Goal: Task Accomplishment & Management: Use online tool/utility

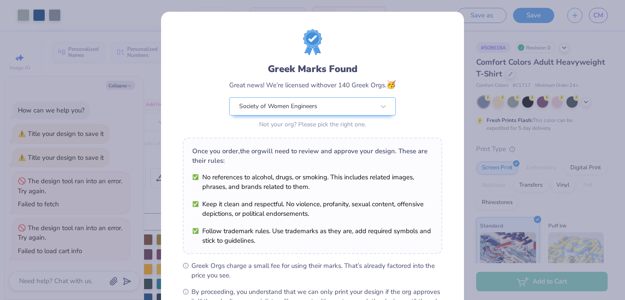
scroll to position [106, 0]
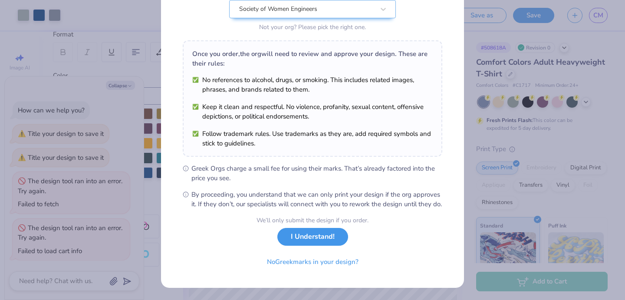
click at [333, 240] on button "I Understand!" at bounding box center [313, 237] width 71 height 18
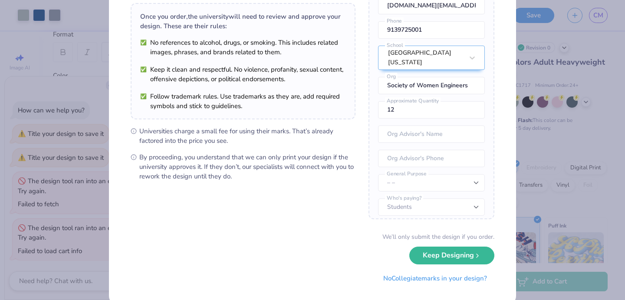
scroll to position [78, 0]
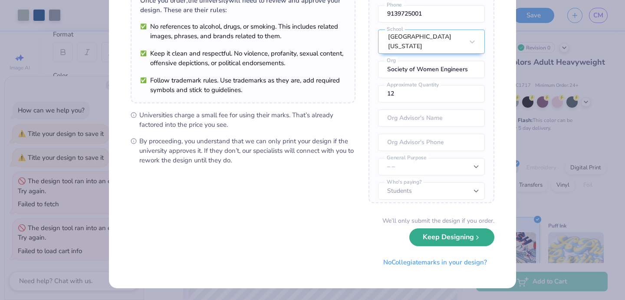
click at [460, 241] on button "Keep Designing" at bounding box center [452, 237] width 85 height 18
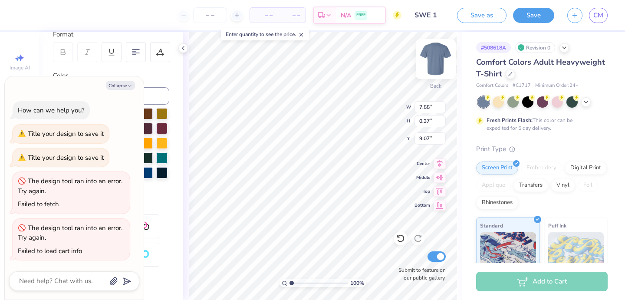
click at [437, 59] on img at bounding box center [436, 59] width 35 height 35
type textarea "x"
type textarea "UNIVERSITY OF"
type textarea "x"
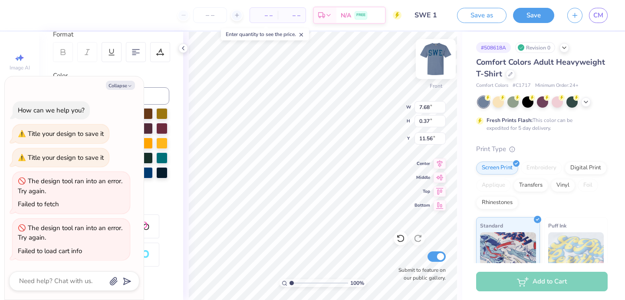
type textarea "UNIVERSITY OF"
type textarea "x"
type textarea "UNIVERSITY O"
type textarea "x"
type textarea "UNIVERSITY"
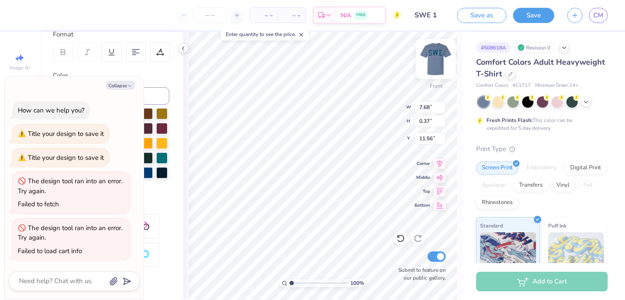
type textarea "x"
type textarea "UNIVERSITY"
type textarea "x"
type textarea "UNIVERSIT"
type textarea "x"
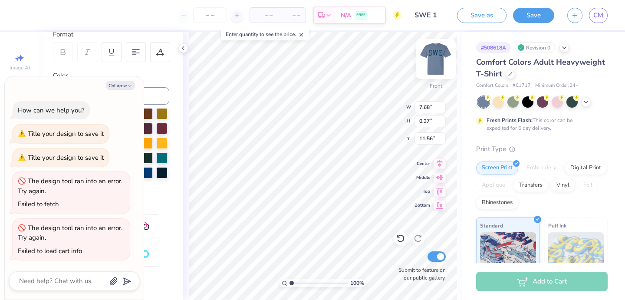
type textarea "UNIVERSI"
type textarea "x"
type textarea "UNIVERS"
type textarea "x"
type textarea "UNIVER"
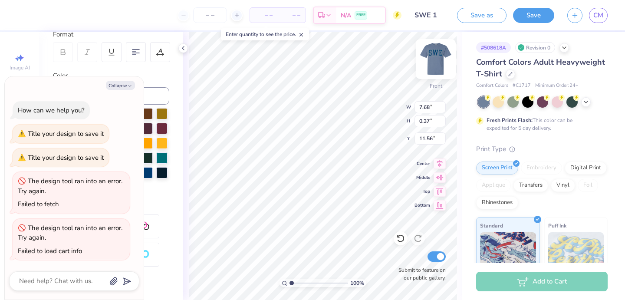
type textarea "x"
type textarea "UNIVE"
type textarea "x"
type textarea "UNIV"
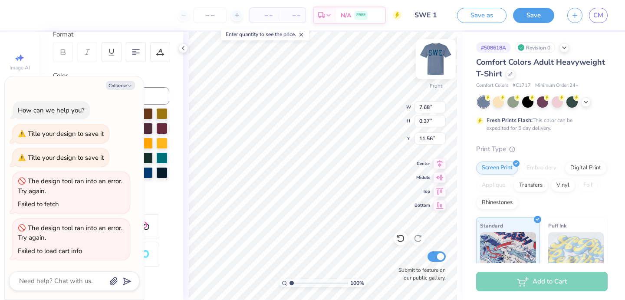
type textarea "x"
type textarea "UNI"
type textarea "x"
type textarea "UN"
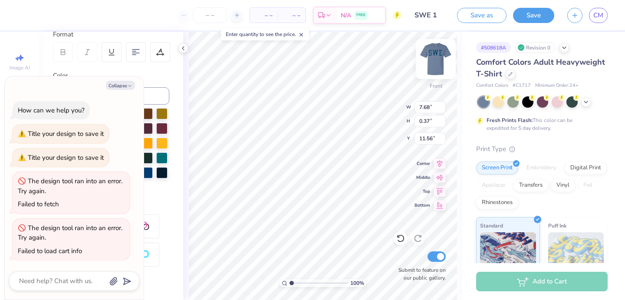
type textarea "x"
type textarea "U"
type textarea "x"
type textarea "S"
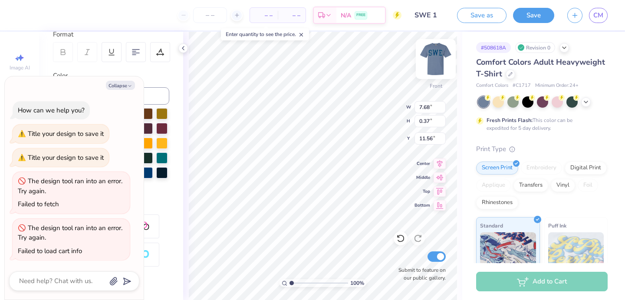
type textarea "x"
type textarea "So"
type textarea "x"
type textarea "Soc"
type textarea "x"
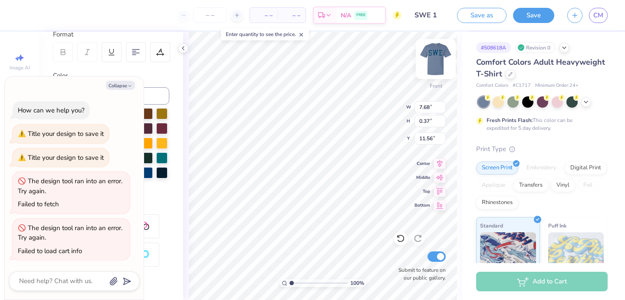
type textarea "Soci"
type textarea "x"
type textarea "Societ"
type textarea "x"
type textarea "Society"
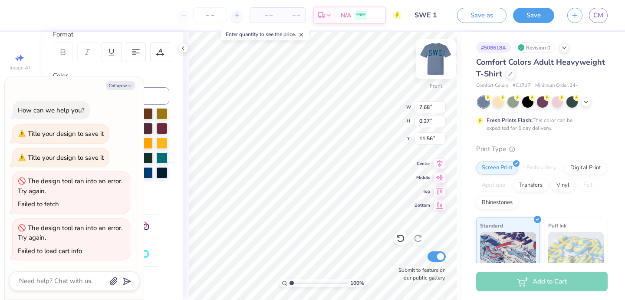
type textarea "x"
type textarea "Society"
type textarea "x"
type textarea "Society o"
type textarea "x"
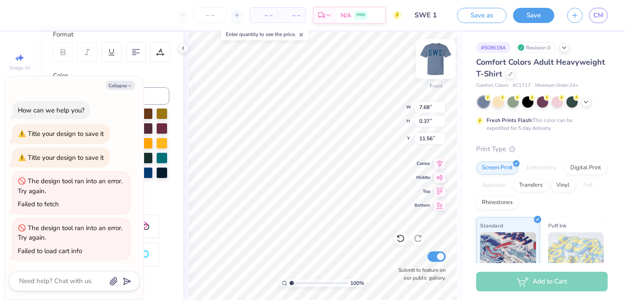
type textarea "Society of"
type textarea "x"
type textarea "Society of"
type textarea "x"
type textarea "Society of W"
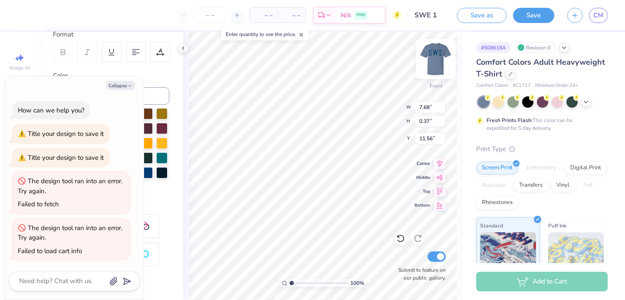
type textarea "x"
type textarea "Society of Wo"
type textarea "x"
type textarea "Society of Wom"
type textarea "x"
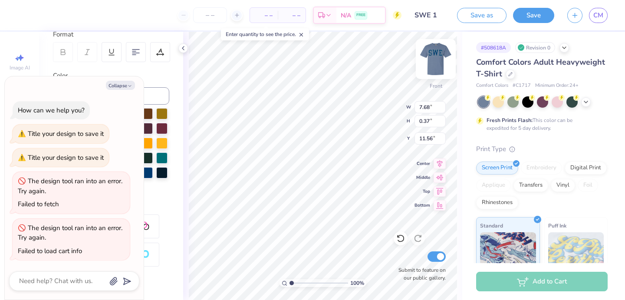
type textarea "Society of Wome"
type textarea "x"
type textarea "Society of Women"
type textarea "x"
type textarea "Society of Women"
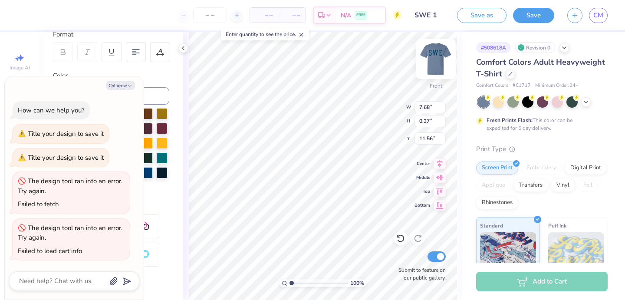
type textarea "x"
type textarea "Society of Women E"
type textarea "x"
type textarea "Society of Women En"
type textarea "x"
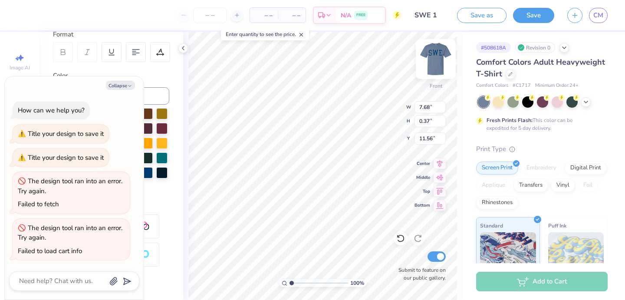
type textarea "Society of Women Eng"
type textarea "x"
type textarea "Society of Women Engi"
type textarea "x"
type textarea "Society of Women Engin"
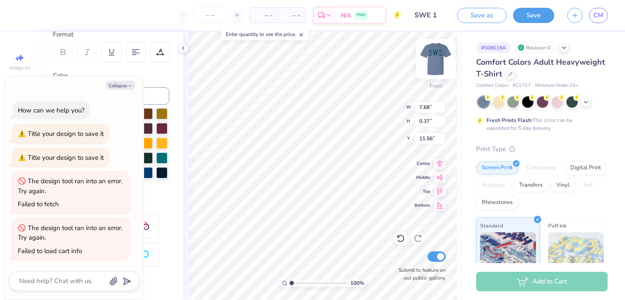
type textarea "x"
type textarea "Society of Women Engine"
type textarea "x"
type textarea "Society of Women Enginee"
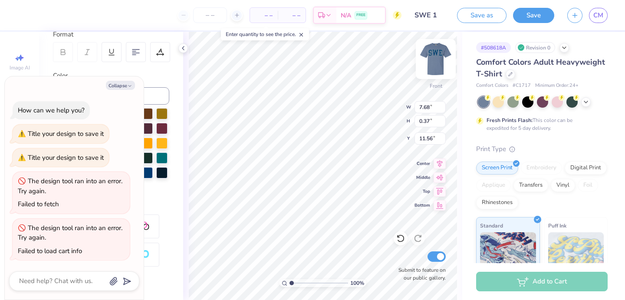
type textarea "x"
type textarea "Society of Women Engineer"
type textarea "x"
type textarea "Society of Women Engineers"
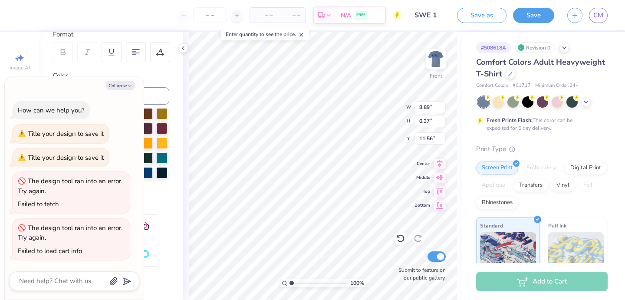
click at [145, 79] on div "Color" at bounding box center [111, 76] width 116 height 10
click at [126, 87] on button "Collapse" at bounding box center [120, 85] width 29 height 9
type textarea "x"
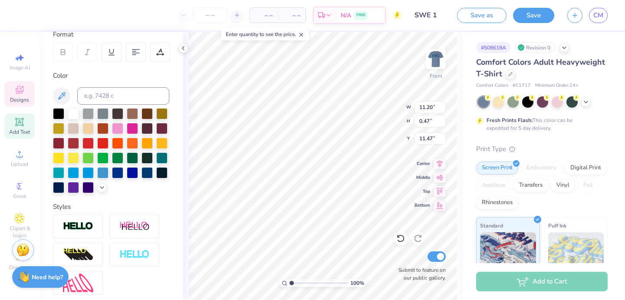
type input "11.20"
type input "0.47"
type input "11.47"
type input "13.40"
type input "0.56"
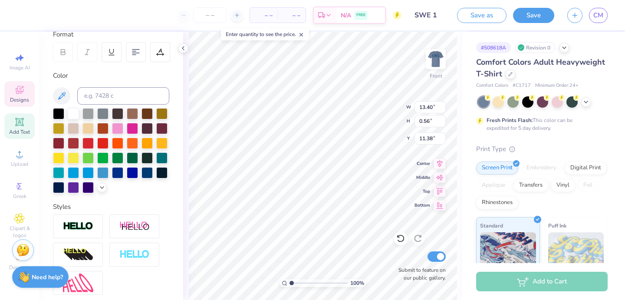
type input "3.00"
click at [403, 240] on icon at bounding box center [401, 238] width 9 height 9
click at [416, 240] on icon at bounding box center [418, 238] width 9 height 9
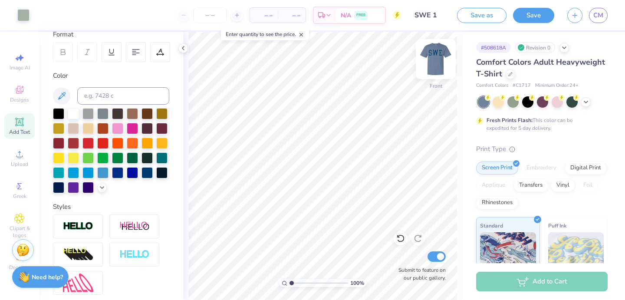
click at [433, 56] on img at bounding box center [436, 59] width 35 height 35
click at [430, 59] on img at bounding box center [436, 59] width 35 height 35
type input "10.83"
type input "0.45"
type input "3.00"
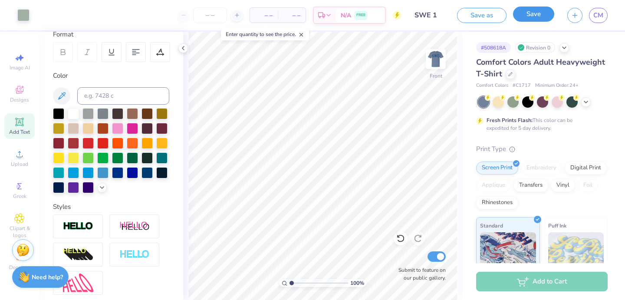
click at [529, 15] on button "Save" at bounding box center [533, 14] width 41 height 15
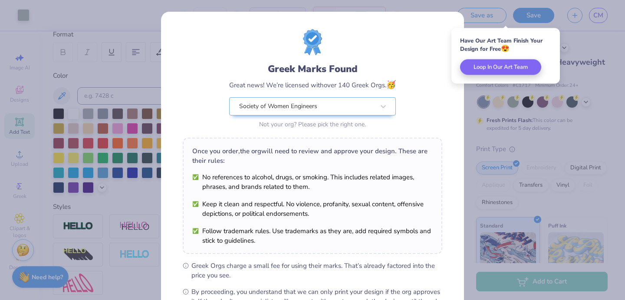
scroll to position [106, 0]
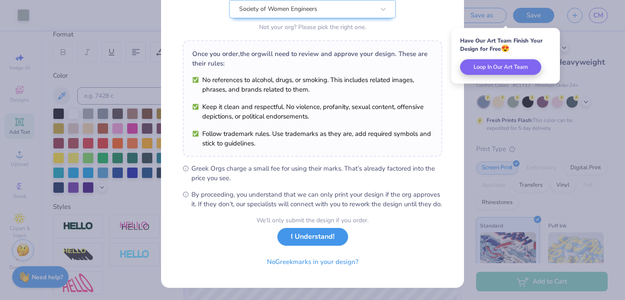
click at [303, 238] on button "I Understand!" at bounding box center [313, 237] width 71 height 18
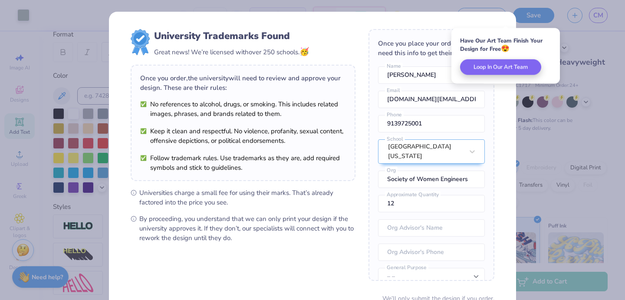
scroll to position [78, 0]
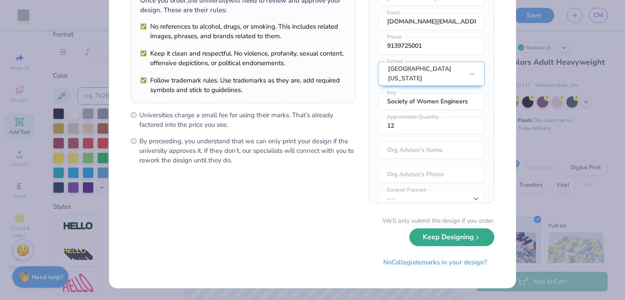
click at [479, 238] on icon "submit" at bounding box center [477, 237] width 7 height 7
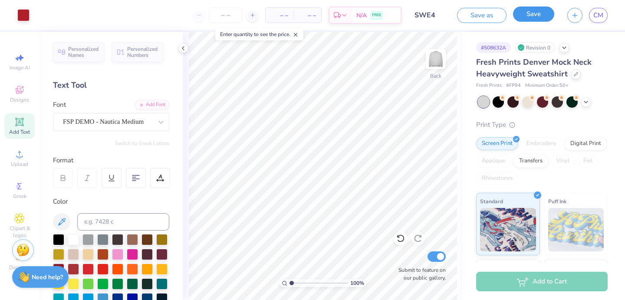
click at [528, 14] on button "Save" at bounding box center [533, 14] width 41 height 15
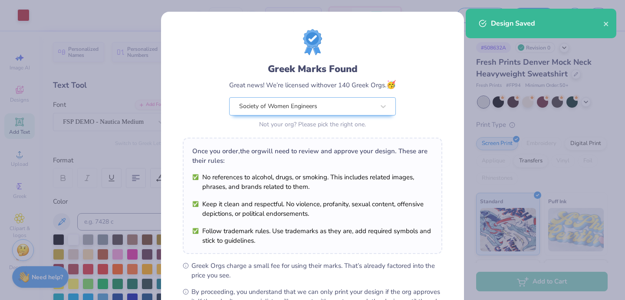
scroll to position [106, 0]
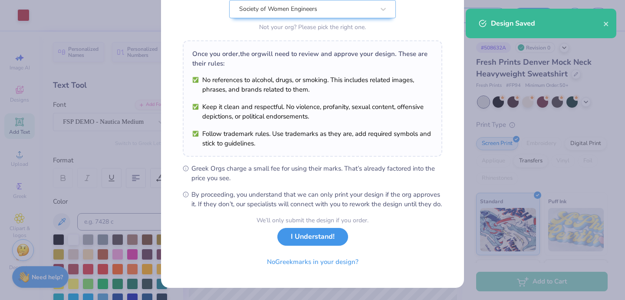
click at [314, 237] on button "I Understand!" at bounding box center [313, 237] width 71 height 18
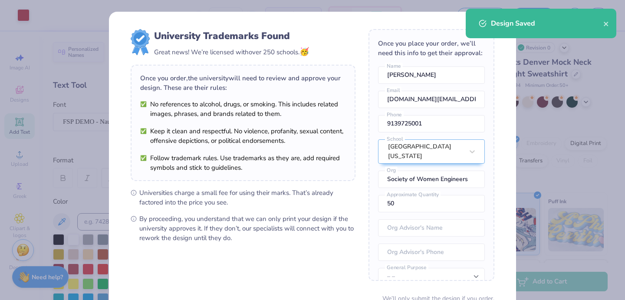
scroll to position [78, 0]
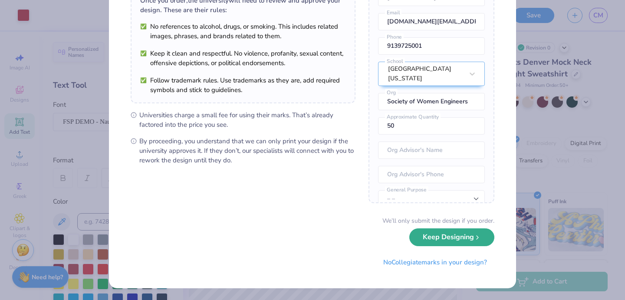
click at [457, 241] on button "Keep Designing" at bounding box center [452, 237] width 85 height 18
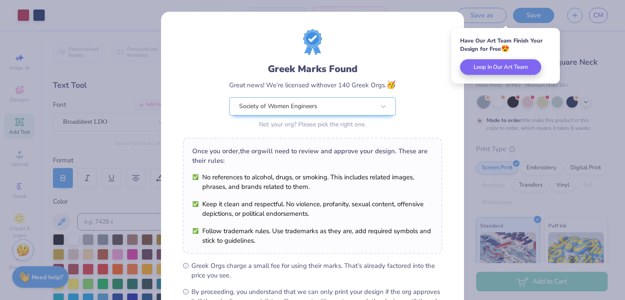
scroll to position [106, 0]
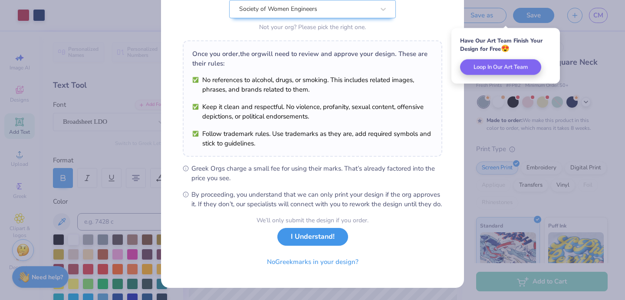
click at [336, 241] on button "I Understand!" at bounding box center [313, 237] width 71 height 18
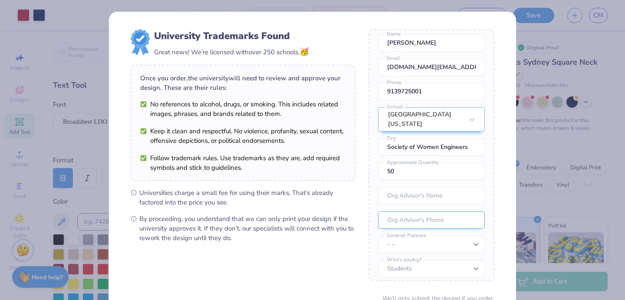
scroll to position [78, 0]
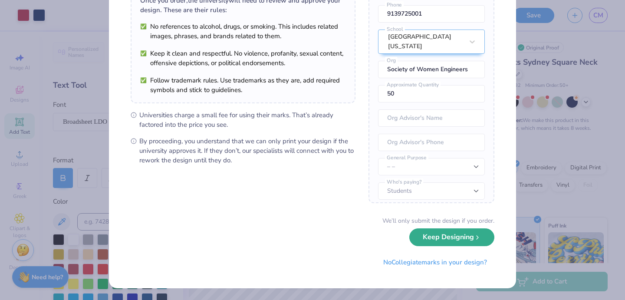
click at [460, 246] on button "Keep Designing" at bounding box center [452, 237] width 85 height 18
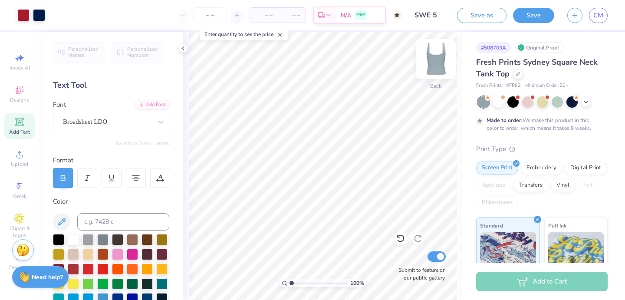
click at [438, 69] on img at bounding box center [436, 59] width 35 height 35
click at [434, 69] on img at bounding box center [436, 59] width 35 height 35
click at [599, 20] on span "CM" at bounding box center [599, 15] width 10 height 10
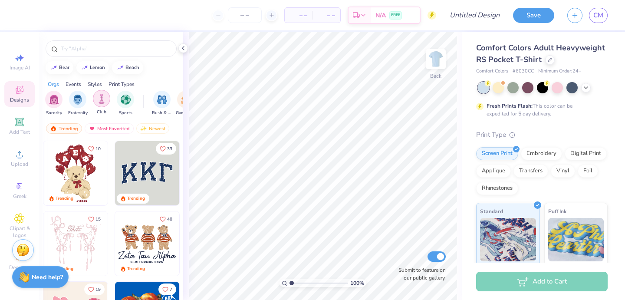
click at [100, 101] on img "filter for Club" at bounding box center [102, 99] width 10 height 10
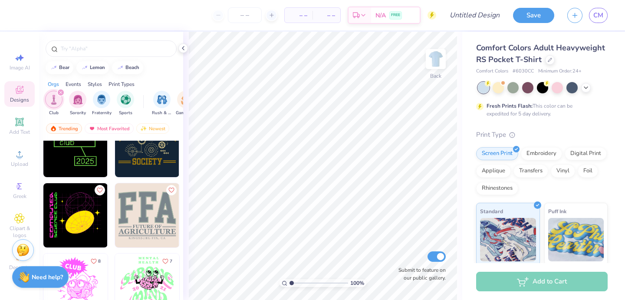
scroll to position [328, 0]
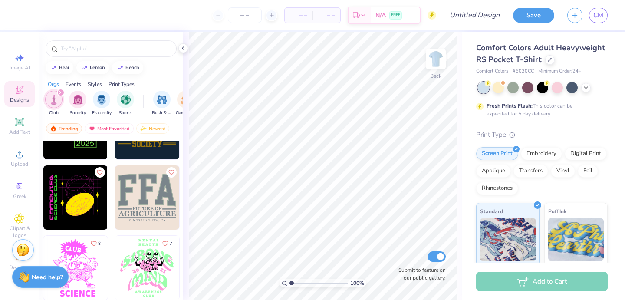
click at [149, 217] on div "8 7 26" at bounding box center [111, 237] width 144 height 192
click at [147, 202] on img at bounding box center [147, 197] width 64 height 64
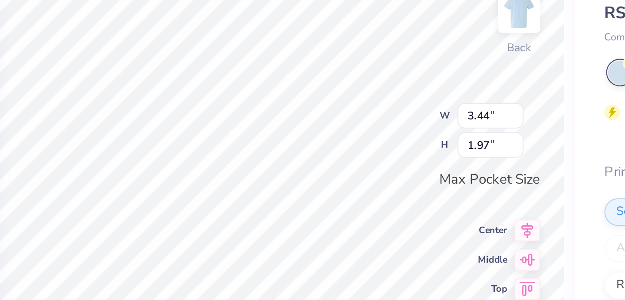
type textarea "SWE"
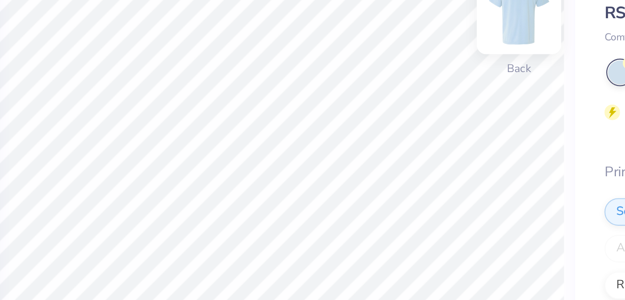
click at [434, 64] on img at bounding box center [436, 59] width 35 height 35
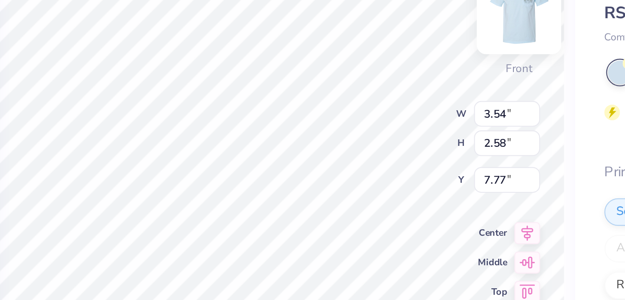
type input "8.07"
type input "5.89"
type input "6.55"
type textarea "F"
type textarea "SOCIETY OF"
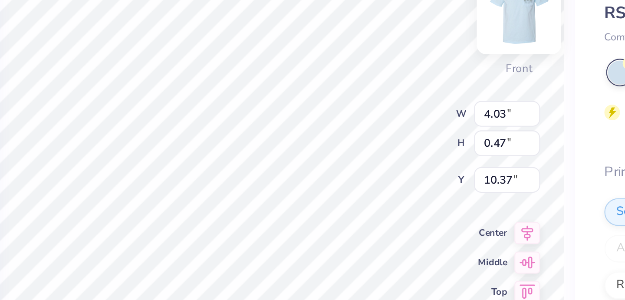
scroll to position [0, 1]
type input "8.01"
type input "0.72"
type input "10.85"
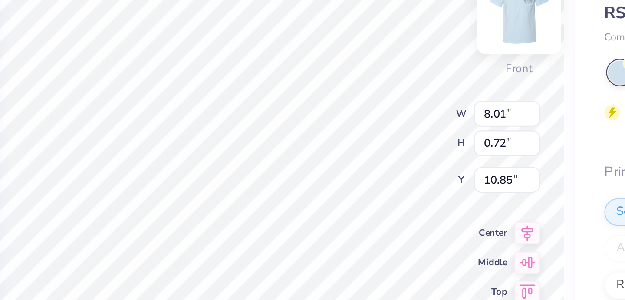
type textarea "WOMEN ENGINEERS"
type input "8.52"
type input "0.55"
type input "10.85"
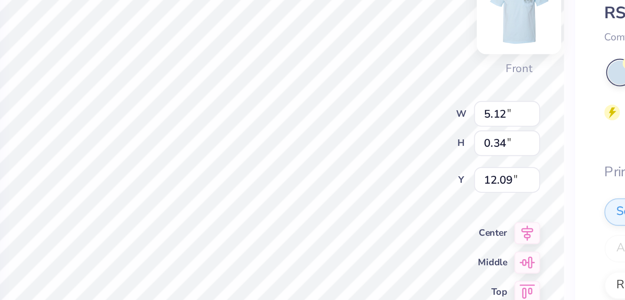
scroll to position [0, 0]
type textarea "K"
type textarea "UNIVERSITY OF KANSAS"
type input "0.62"
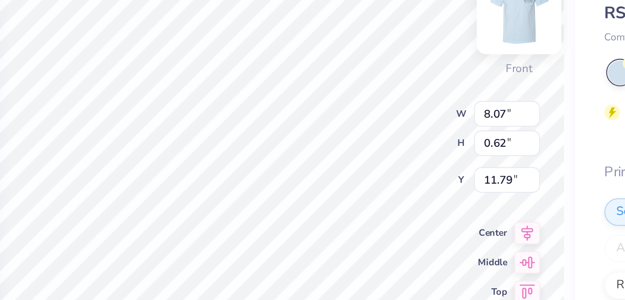
type input "12.36"
type input "8.52"
type input "0.55"
type input "10.85"
type input "6.09"
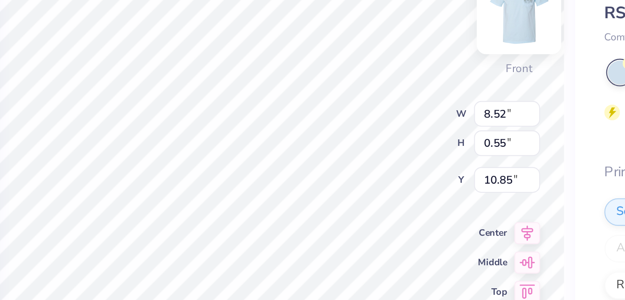
type input "0.29"
type input "12.54"
type input "8.52"
type input "0.55"
type input "10.85"
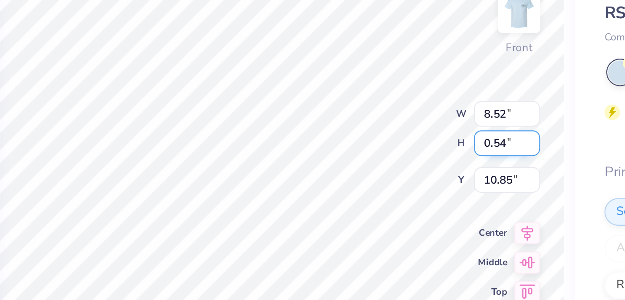
click at [441, 124] on input "0.54" at bounding box center [430, 121] width 31 height 12
click at [441, 124] on input "0.53" at bounding box center [430, 121] width 31 height 12
click at [441, 124] on input "0.52" at bounding box center [430, 121] width 31 height 12
click at [441, 124] on input "0.51" at bounding box center [430, 121] width 31 height 12
click at [441, 124] on input "0.5" at bounding box center [430, 121] width 31 height 12
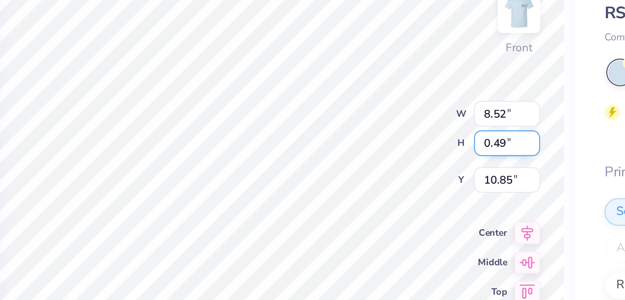
click at [441, 124] on input "0.49" at bounding box center [430, 121] width 31 height 12
click at [441, 124] on input "0.48" at bounding box center [430, 121] width 31 height 12
click at [441, 124] on input "0.47" at bounding box center [430, 121] width 31 height 12
click at [441, 124] on input "0.46" at bounding box center [430, 121] width 31 height 12
click at [441, 124] on input "0.45" at bounding box center [430, 121] width 31 height 12
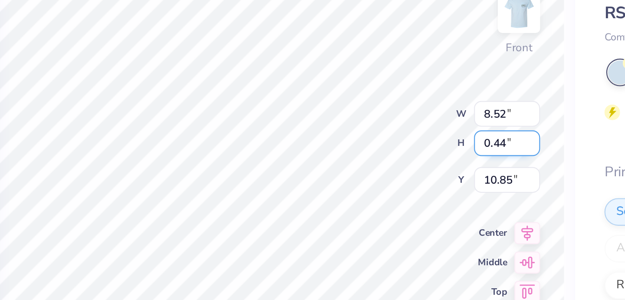
click at [441, 124] on input "0.44" at bounding box center [430, 121] width 31 height 12
click at [441, 124] on input "0.43" at bounding box center [430, 121] width 31 height 12
click at [441, 124] on input "0.42" at bounding box center [430, 121] width 31 height 12
click at [441, 124] on input "0.41" at bounding box center [430, 121] width 31 height 12
click at [441, 124] on input "0.4" at bounding box center [430, 121] width 31 height 12
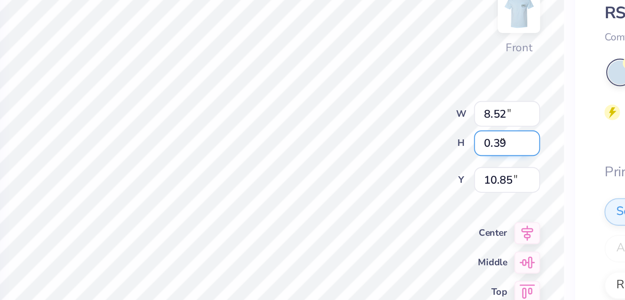
click at [441, 124] on input "0.39" at bounding box center [430, 121] width 31 height 12
click at [441, 124] on input "0.38" at bounding box center [430, 121] width 31 height 12
click at [441, 124] on input "0.37" at bounding box center [430, 121] width 31 height 12
click at [441, 124] on input "0.36" at bounding box center [430, 121] width 31 height 12
click at [441, 124] on input "0.35" at bounding box center [430, 121] width 31 height 12
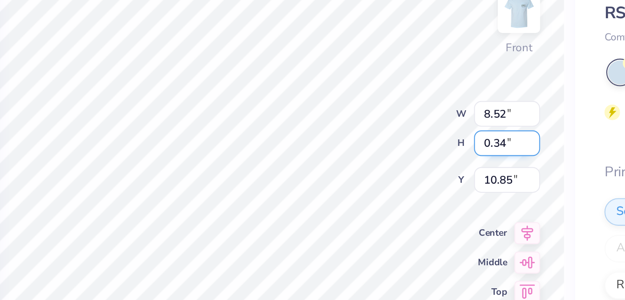
click at [441, 124] on input "0.34" at bounding box center [430, 121] width 31 height 12
click at [441, 124] on input "0.33" at bounding box center [430, 121] width 31 height 12
click at [441, 124] on input "0.32" at bounding box center [430, 121] width 31 height 12
click at [441, 124] on input "0.31" at bounding box center [430, 121] width 31 height 12
click at [441, 124] on input "0.3" at bounding box center [430, 121] width 31 height 12
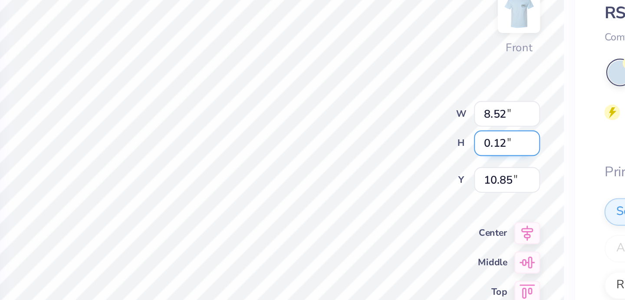
type input "0.12"
click at [441, 124] on input "0.12" at bounding box center [430, 121] width 31 height 12
type input "11.12"
type input "11.97"
type input "12.46"
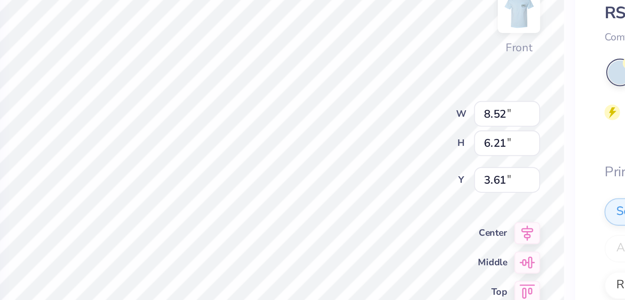
type input "3.61"
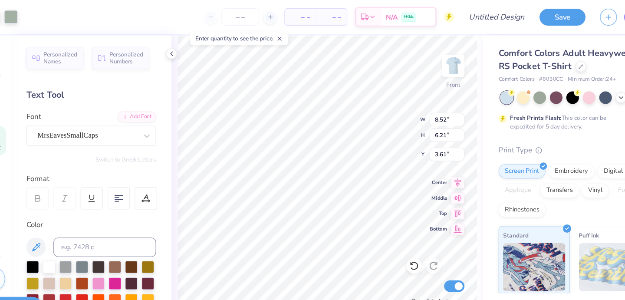
type input "5.82"
click at [437, 55] on img at bounding box center [436, 59] width 35 height 35
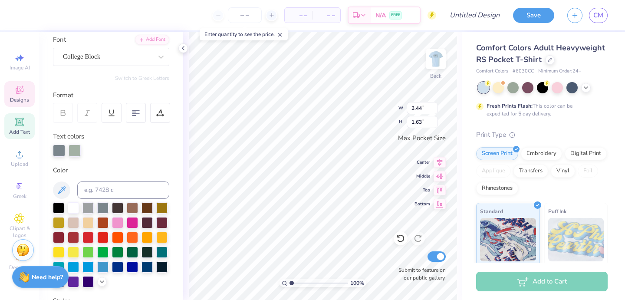
scroll to position [66, 0]
click at [118, 219] on div at bounding box center [117, 221] width 11 height 11
click at [170, 147] on div "Personalized Names Personalized Numbers Text Tool Add Font Font College Block S…" at bounding box center [111, 166] width 144 height 268
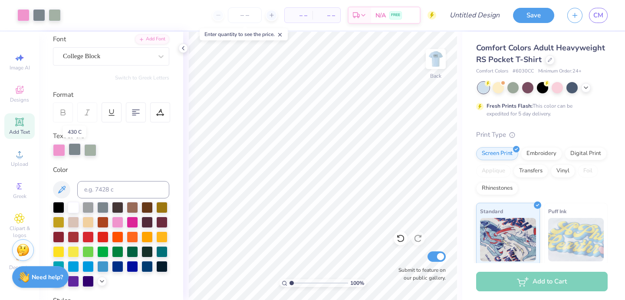
click at [79, 147] on div at bounding box center [75, 149] width 12 height 12
click at [59, 206] on div at bounding box center [58, 206] width 11 height 11
click at [77, 146] on div at bounding box center [75, 149] width 12 height 12
click at [145, 139] on div "Text colors" at bounding box center [111, 143] width 116 height 25
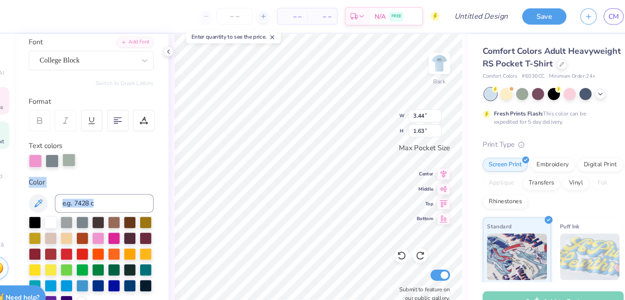
drag, startPoint x: 104, startPoint y: 208, endPoint x: 90, endPoint y: 144, distance: 65.7
click at [90, 143] on div "Personalized Names Personalized Numbers Text Tool Add Font Font College Block S…" at bounding box center [111, 166] width 144 height 268
click at [106, 172] on div "Color" at bounding box center [111, 170] width 116 height 10
click at [91, 151] on div at bounding box center [90, 149] width 12 height 12
click at [92, 152] on div at bounding box center [90, 150] width 12 height 12
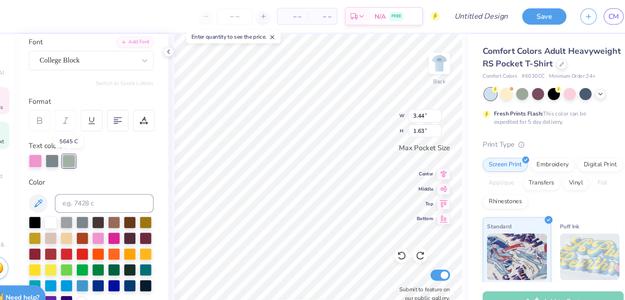
click at [92, 152] on div at bounding box center [90, 150] width 12 height 12
click at [60, 194] on icon at bounding box center [61, 190] width 10 height 10
click at [163, 156] on div at bounding box center [111, 150] width 116 height 12
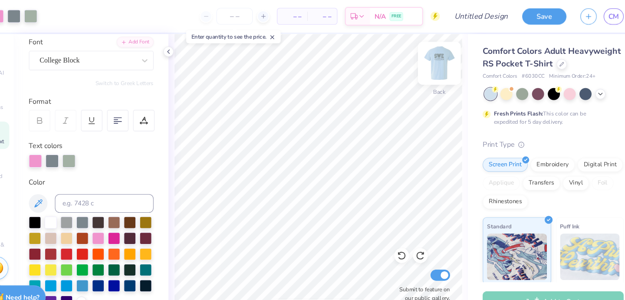
click at [441, 60] on img at bounding box center [436, 59] width 35 height 35
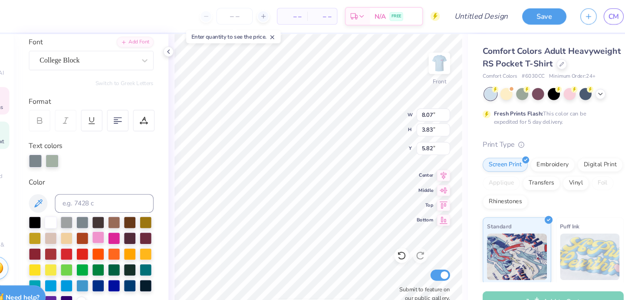
click at [119, 224] on div at bounding box center [117, 221] width 11 height 11
click at [149, 149] on div at bounding box center [111, 150] width 116 height 12
click at [156, 154] on div at bounding box center [111, 150] width 116 height 12
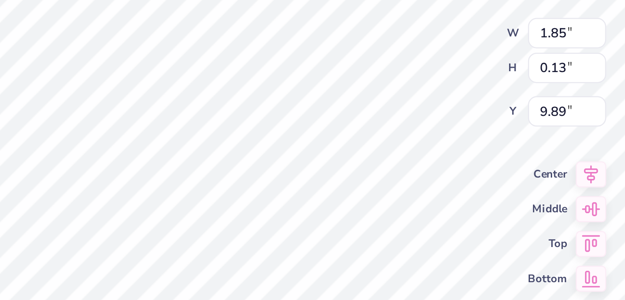
type input "9.65"
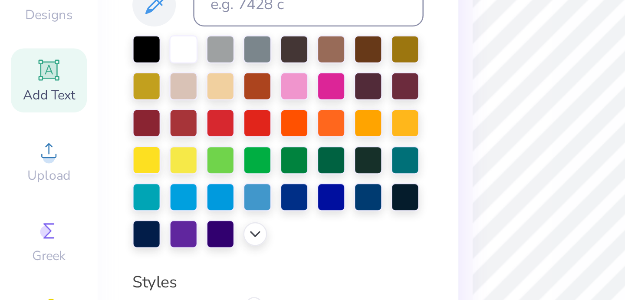
scroll to position [167, 0]
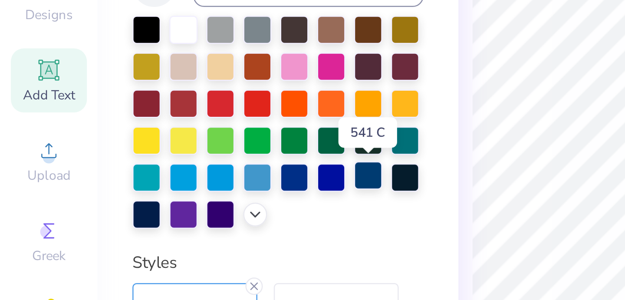
click at [151, 165] on div at bounding box center [147, 164] width 11 height 11
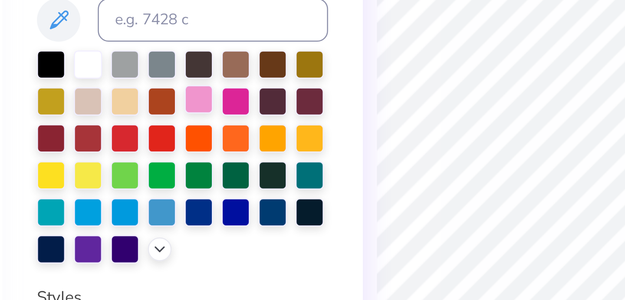
click at [118, 119] on div at bounding box center [117, 119] width 11 height 11
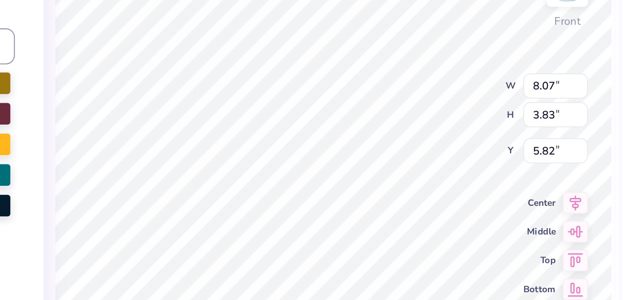
scroll to position [0, 0]
type input "5.82"
type input "5.54"
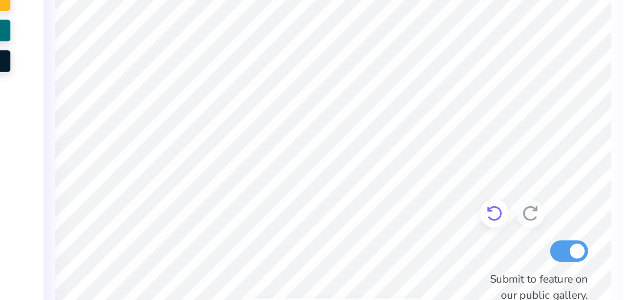
click at [399, 243] on div at bounding box center [401, 239] width 14 height 14
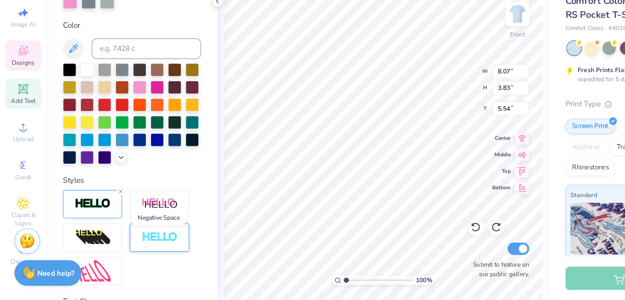
click at [143, 245] on img at bounding box center [134, 247] width 30 height 10
click at [86, 217] on img at bounding box center [78, 219] width 30 height 10
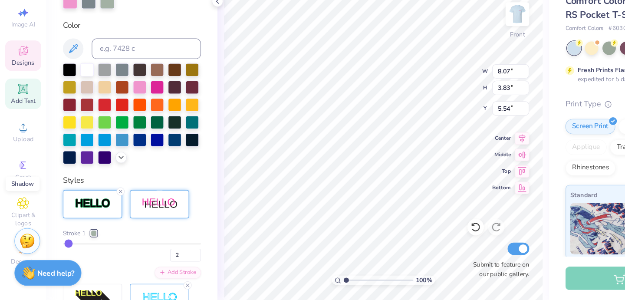
click at [124, 219] on img at bounding box center [134, 219] width 30 height 11
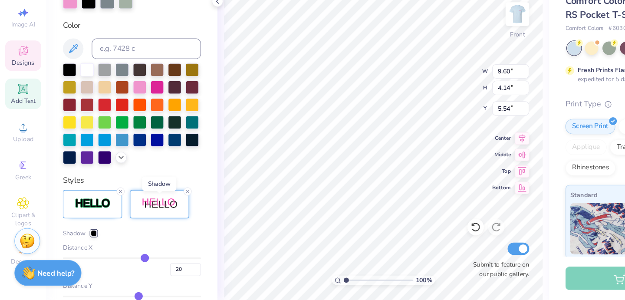
type input "9.60"
type input "4.14"
click at [158, 208] on line at bounding box center [158, 208] width 3 height 3
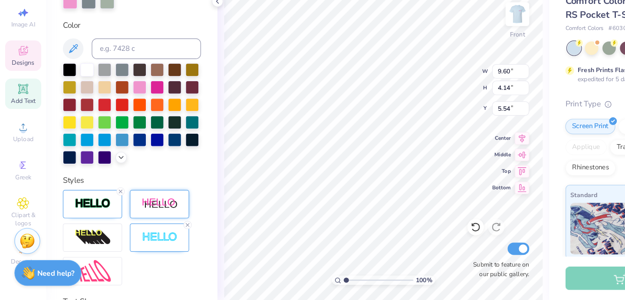
type input "8.07"
type input "3.83"
click at [159, 235] on line at bounding box center [158, 236] width 3 height 3
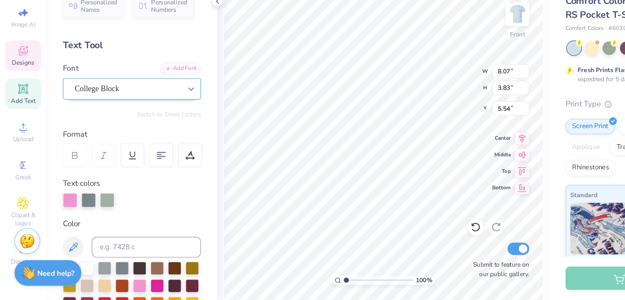
click at [159, 123] on icon at bounding box center [161, 122] width 9 height 9
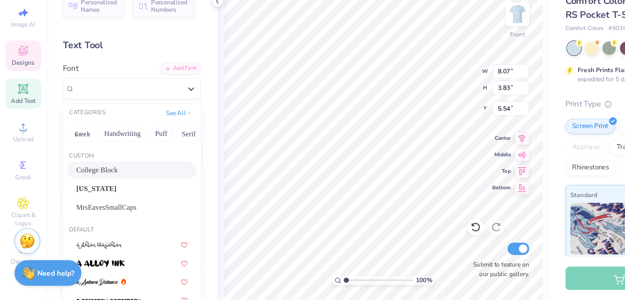
click at [127, 193] on div "College Block" at bounding box center [111, 190] width 94 height 9
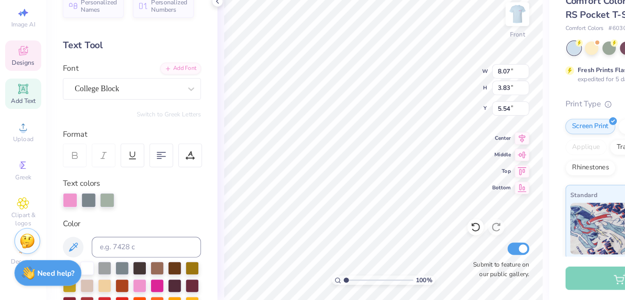
type input "5.52"
click at [116, 161] on div "Format" at bounding box center [111, 161] width 117 height 10
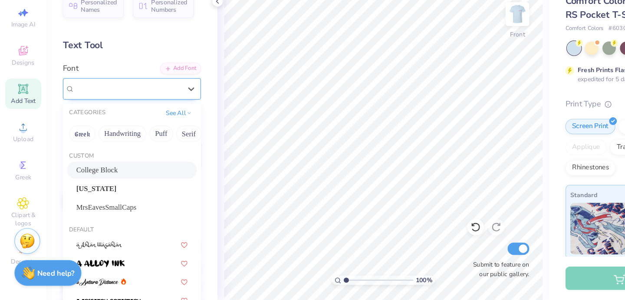
click at [104, 114] on div "College Block" at bounding box center [111, 122] width 116 height 18
click at [98, 187] on span "College Block" at bounding box center [81, 190] width 35 height 9
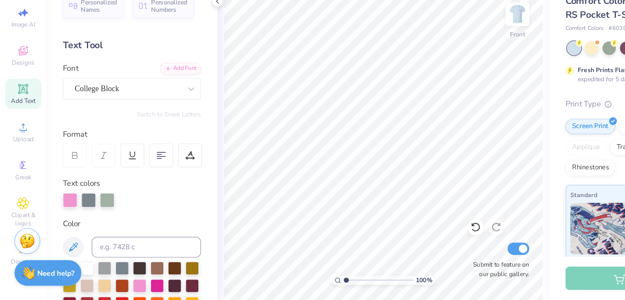
click at [27, 130] on span "Add Text" at bounding box center [19, 132] width 21 height 7
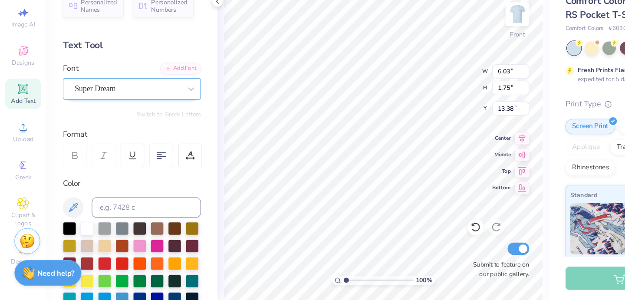
click at [128, 125] on div "Super Dream" at bounding box center [107, 121] width 91 height 13
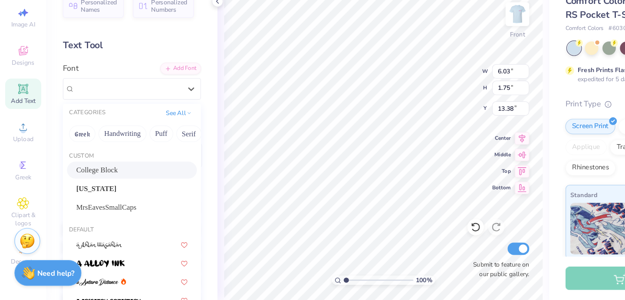
click at [91, 192] on span "College Block" at bounding box center [81, 190] width 35 height 9
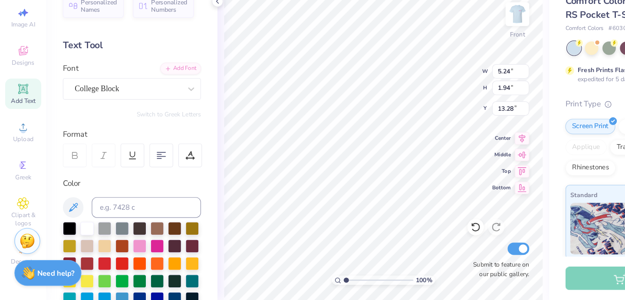
type input "5.24"
type input "1.94"
type input "13.28"
click at [120, 253] on div at bounding box center [117, 253] width 11 height 11
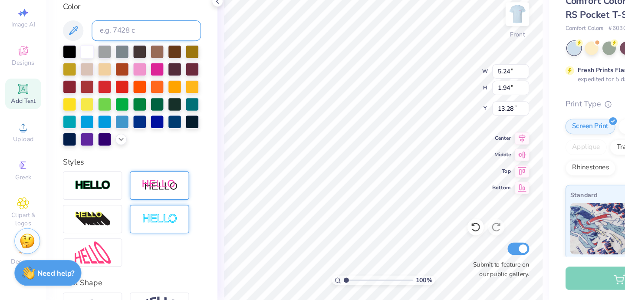
scroll to position [205, 0]
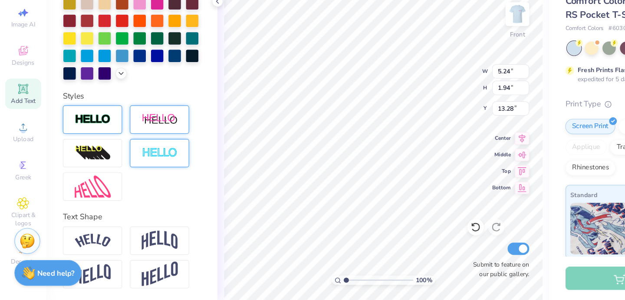
click at [96, 156] on div at bounding box center [78, 148] width 50 height 24
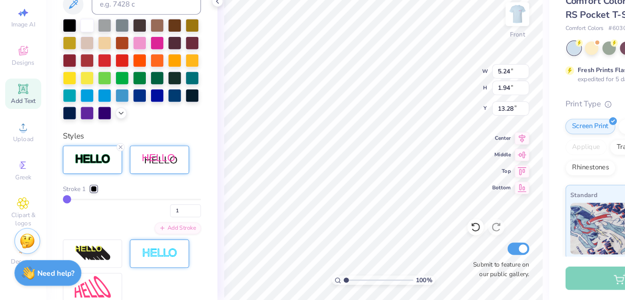
type input "5.27"
type input "1.98"
type input "13.26"
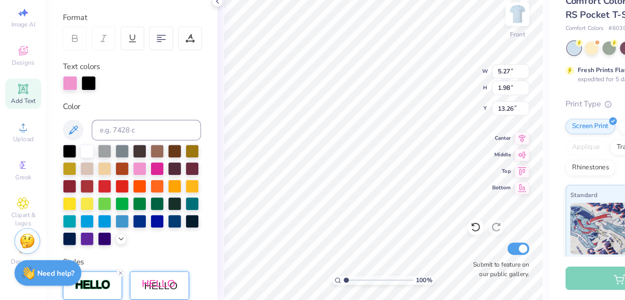
scroll to position [94, 0]
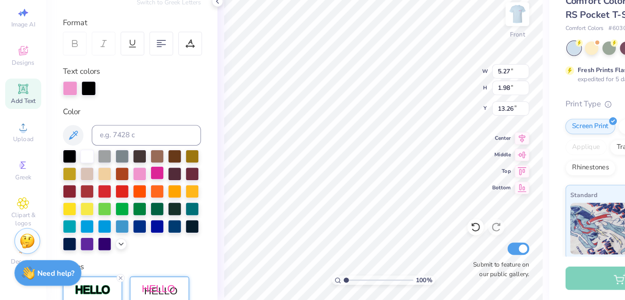
click at [133, 195] on div at bounding box center [132, 192] width 11 height 11
click at [118, 194] on div at bounding box center [117, 192] width 11 height 11
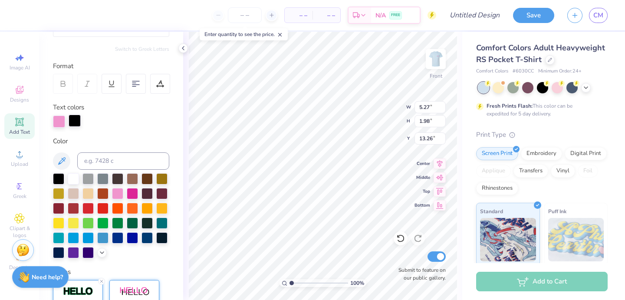
click at [74, 122] on div at bounding box center [75, 121] width 12 height 12
click at [149, 194] on div at bounding box center [147, 192] width 11 height 11
click at [135, 196] on div at bounding box center [132, 192] width 11 height 11
click at [122, 194] on div at bounding box center [117, 192] width 11 height 11
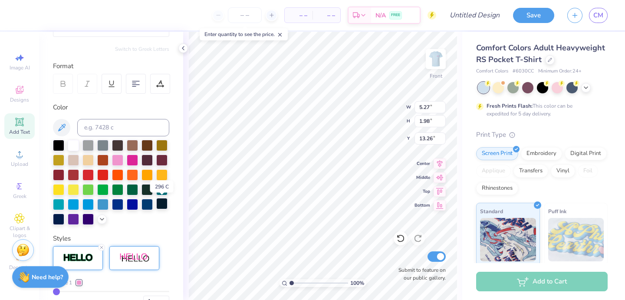
click at [160, 205] on div at bounding box center [161, 203] width 11 height 11
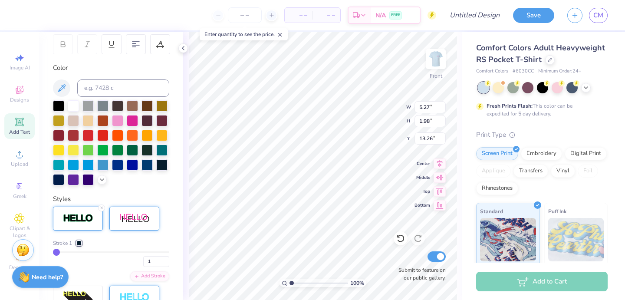
scroll to position [0, 0]
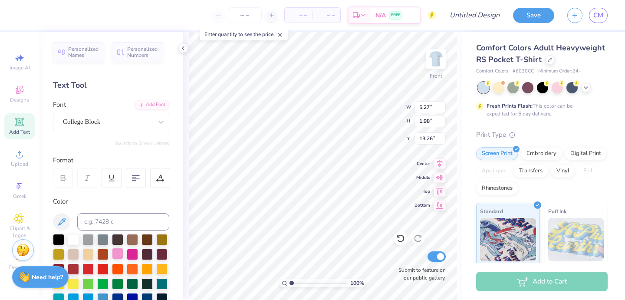
click at [119, 256] on div at bounding box center [117, 253] width 11 height 11
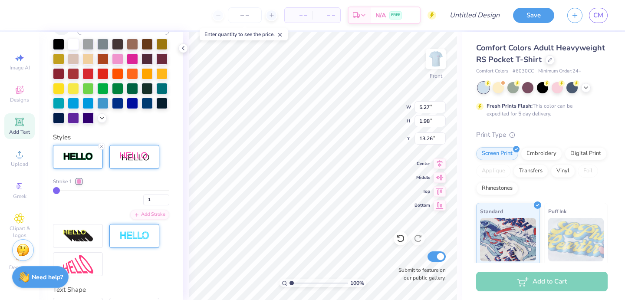
scroll to position [182, 0]
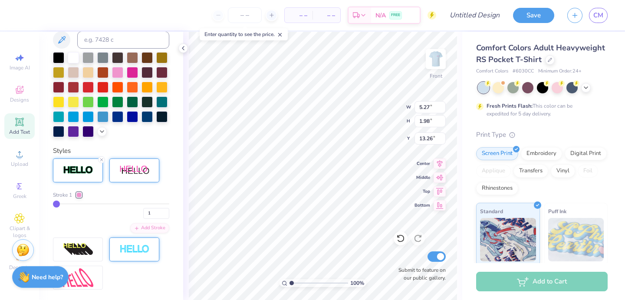
click at [148, 167] on img at bounding box center [134, 170] width 30 height 11
type input "6.30"
type input "2.16"
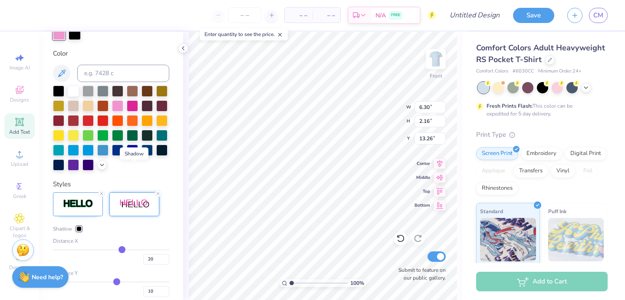
scroll to position [216, 0]
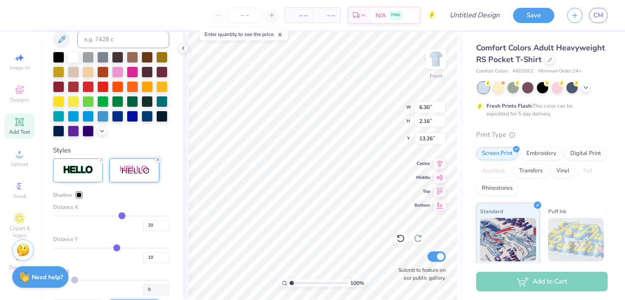
click at [158, 159] on line at bounding box center [158, 160] width 3 height 3
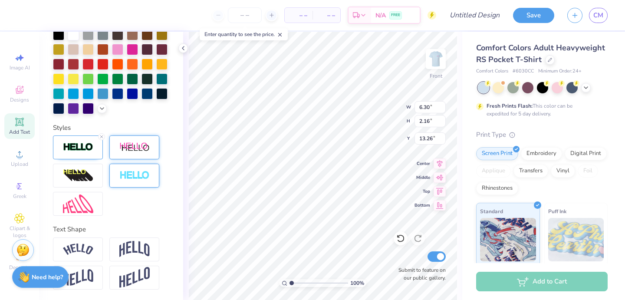
type input "5.27"
type input "1.98"
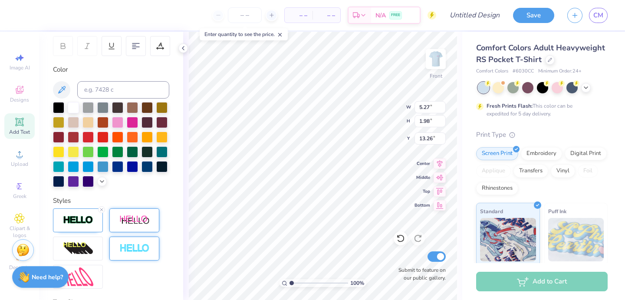
scroll to position [132, 0]
click at [72, 225] on img at bounding box center [78, 221] width 30 height 10
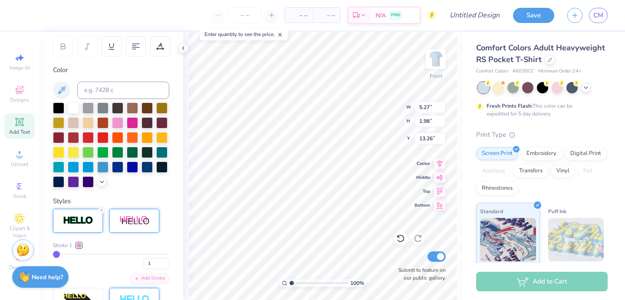
click at [79, 246] on div at bounding box center [78, 245] width 5 height 5
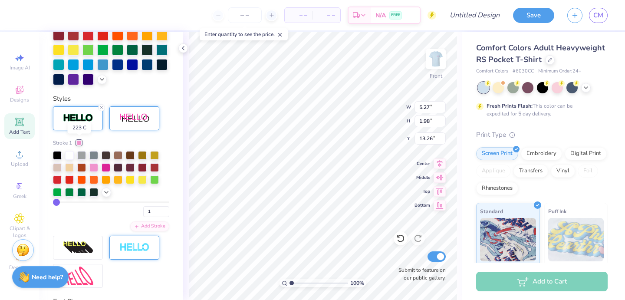
scroll to position [235, 0]
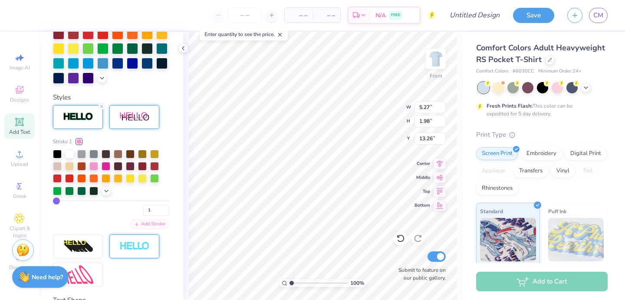
click at [152, 225] on div "Add Stroke" at bounding box center [149, 224] width 39 height 10
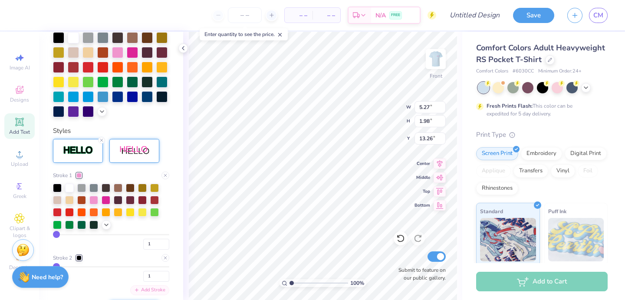
scroll to position [269, 0]
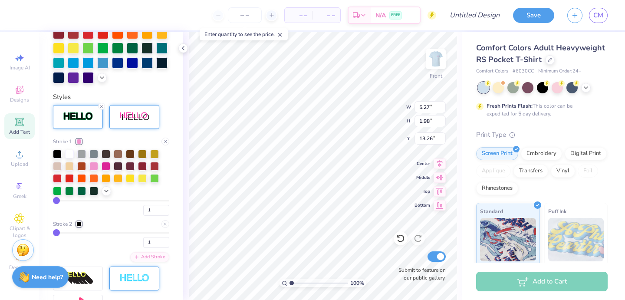
click at [78, 225] on div at bounding box center [78, 224] width 5 height 5
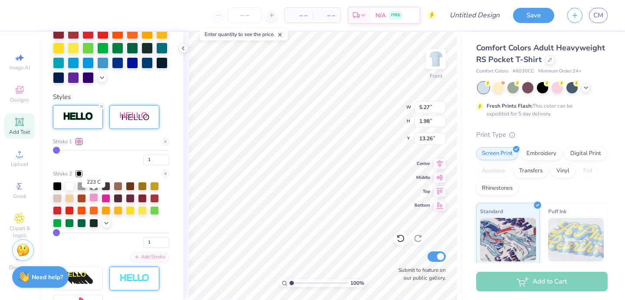
click at [94, 199] on div at bounding box center [93, 197] width 9 height 9
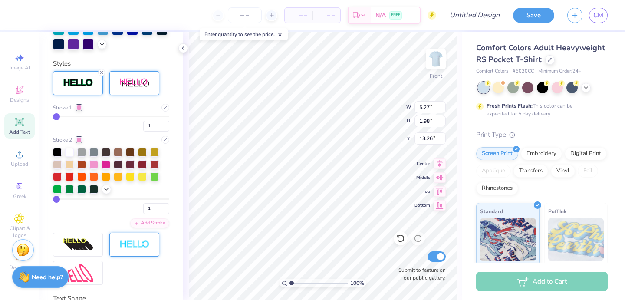
scroll to position [235, 0]
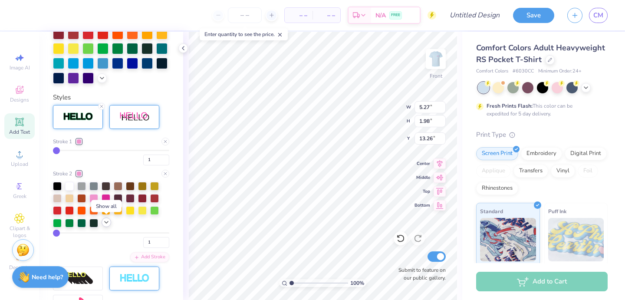
click at [106, 224] on icon at bounding box center [106, 222] width 7 height 7
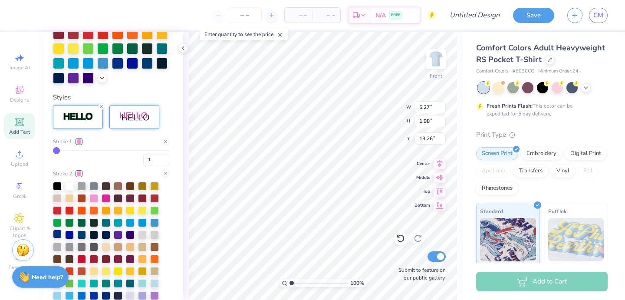
click at [58, 235] on div at bounding box center [57, 234] width 9 height 9
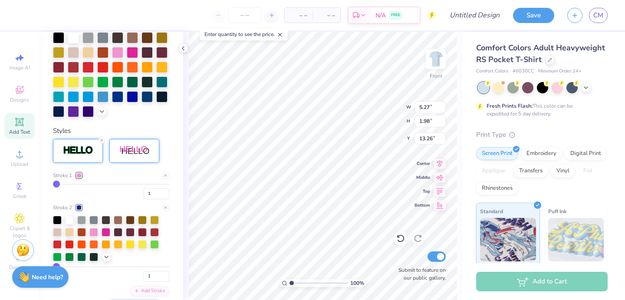
scroll to position [269, 0]
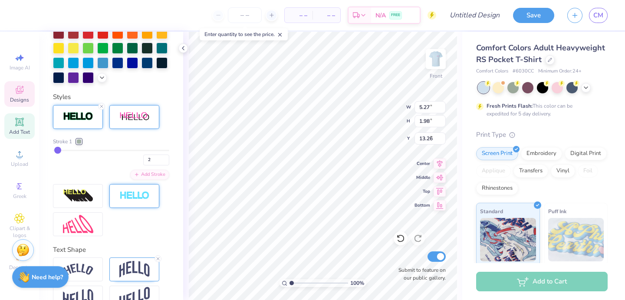
type input "8.07"
type input "3.83"
type input "5.52"
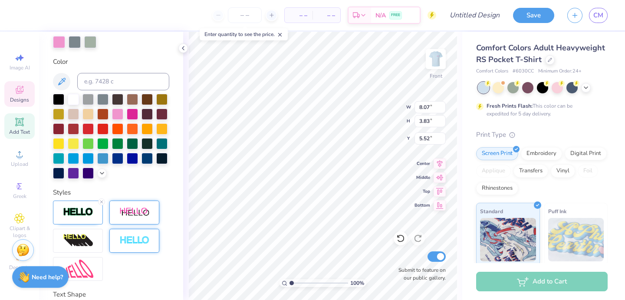
scroll to position [69, 0]
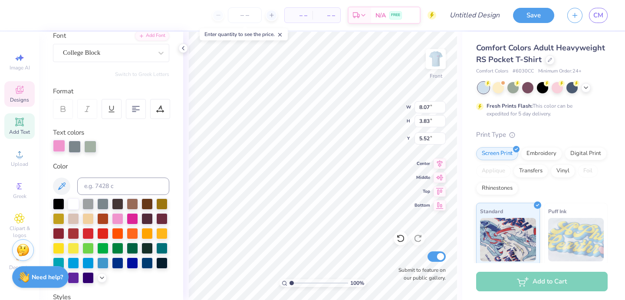
click at [57, 146] on div at bounding box center [59, 146] width 12 height 12
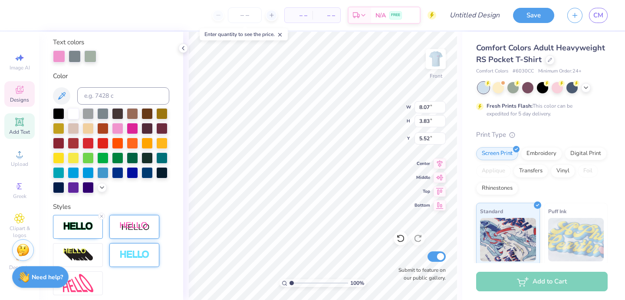
scroll to position [238, 0]
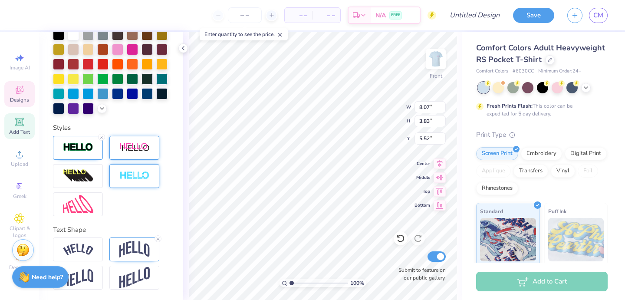
type input "5.27"
type input "1.98"
type input "13.26"
click at [136, 254] on img at bounding box center [134, 249] width 30 height 17
type input "2.79"
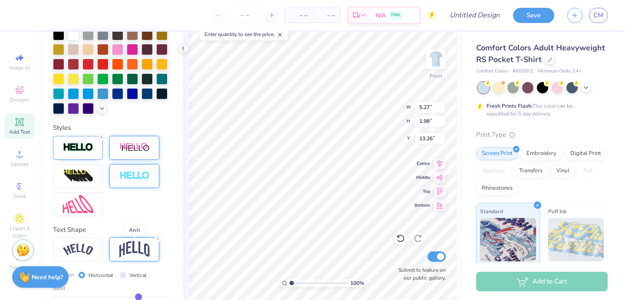
type input "12.85"
type textarea "SWE"
type input "7.14"
type input "4.63"
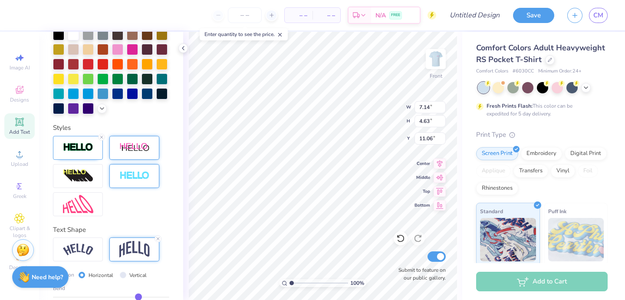
type input "11.06"
type input "8.07"
type input "3.83"
type input "5.52"
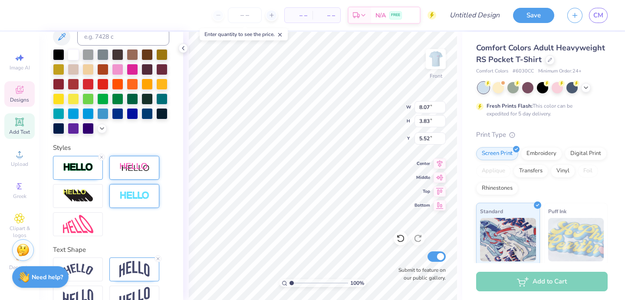
scroll to position [238, 0]
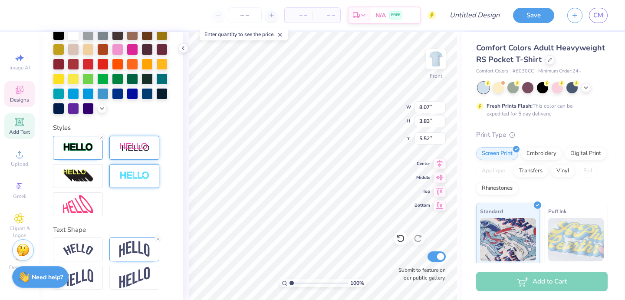
type input "7.14"
type input "4.63"
type input "11.25"
click at [132, 254] on img at bounding box center [134, 249] width 30 height 17
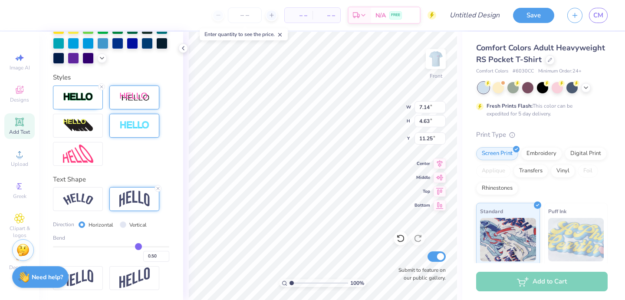
type input "0.48"
type input "0.47"
type input "0.46"
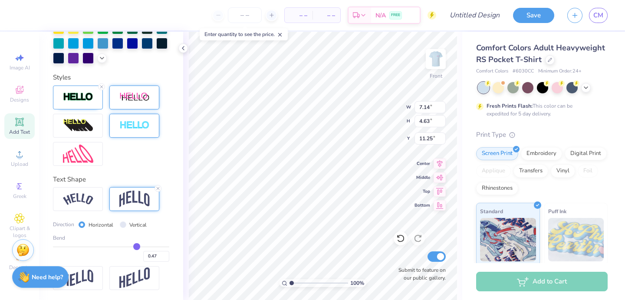
type input "0.46"
type input "0.45"
type input "0.44"
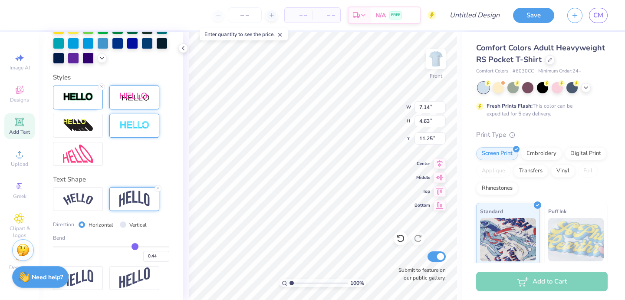
type input "0.43"
type input "0.42"
type input "0.41"
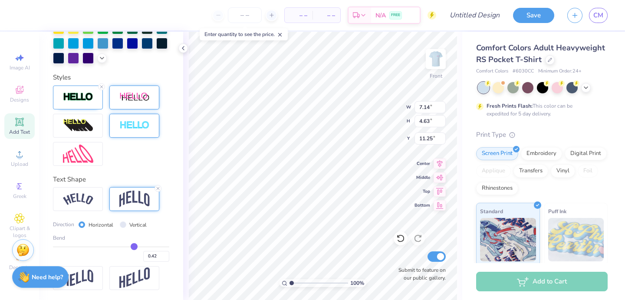
type input "0.41"
type input "0.4"
type input "0.40"
type input "0.39"
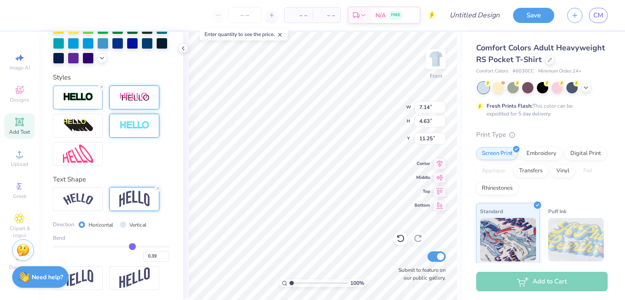
type input "0.38"
type input "0.37"
type input "0.36"
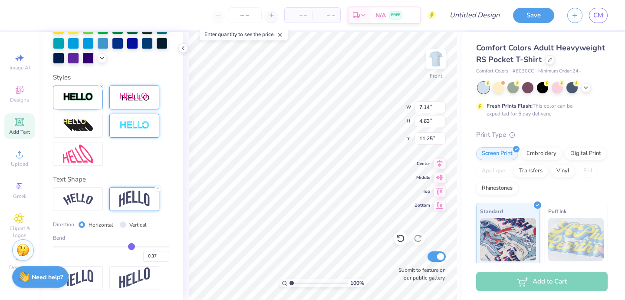
type input "0.36"
type input "0.35"
type input "0.34"
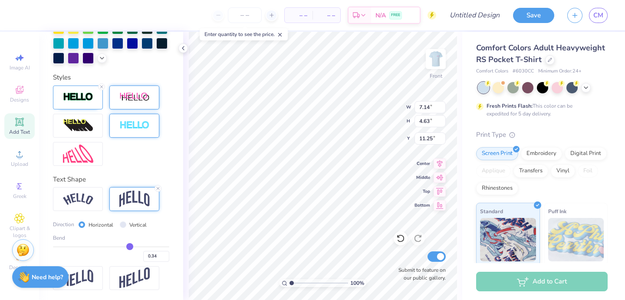
type input "0.33"
type input "0.32"
type input "0.31"
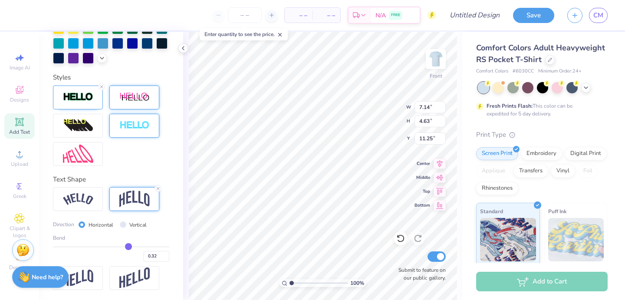
type input "0.31"
type input "0.3"
type input "0.30"
type input "0.28"
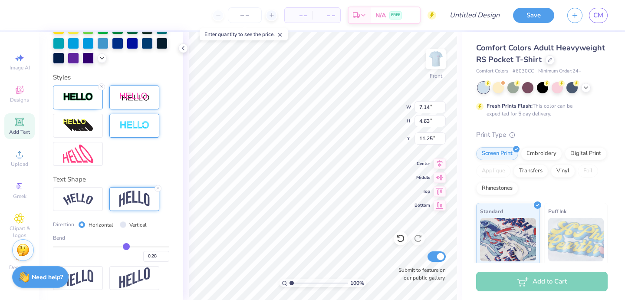
type input "0.27"
type input "0.25"
type input "0.24"
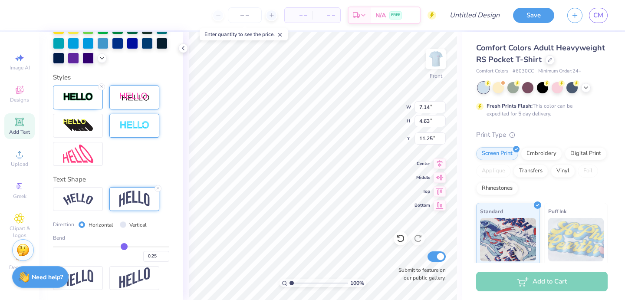
type input "0.24"
type input "0.23"
type input "0.22"
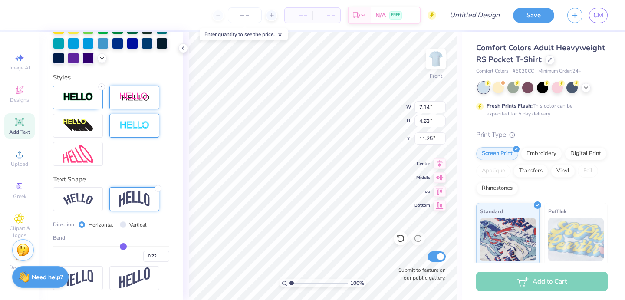
type input "0.21"
type input "0.2"
type input "0.20"
type input "0.19"
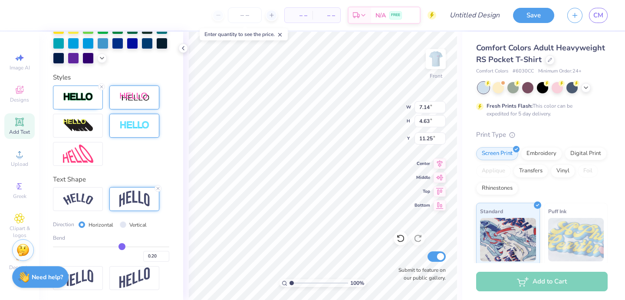
type input "0.19"
type input "0.18"
type input "0.15"
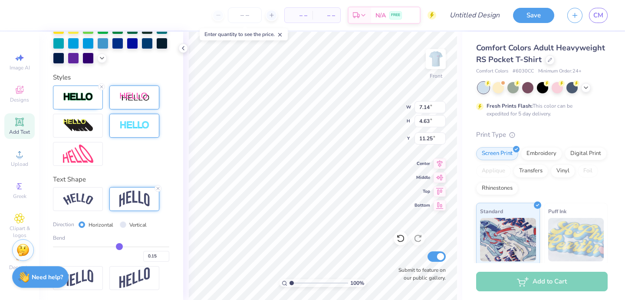
type input "0.12"
type input "0.09"
type input "0.04"
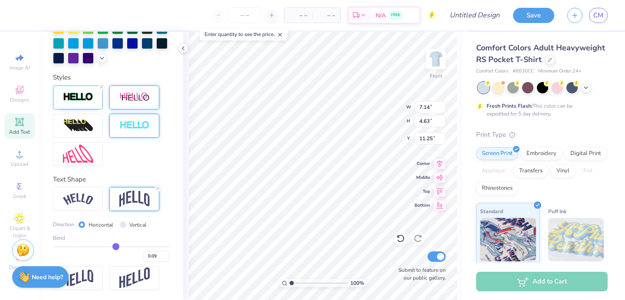
type input "0.04"
type input "0"
type input "0.00"
type input "-0.03"
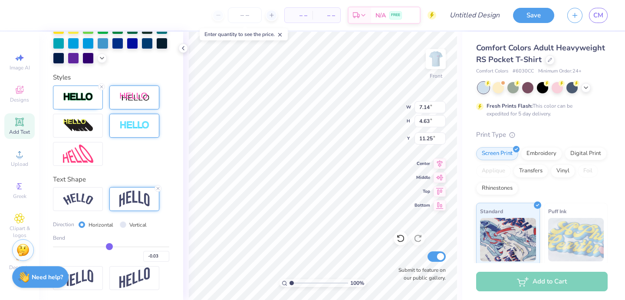
type input "-0.07"
type input "-0.1"
type input "-0.10"
type input "-0.12"
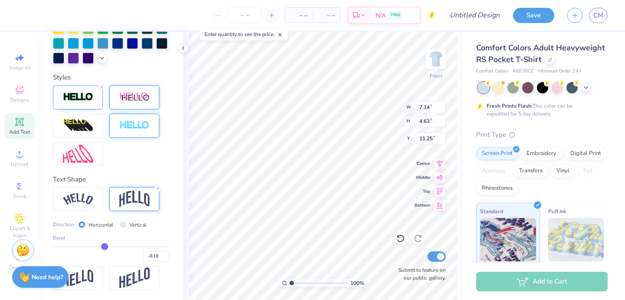
type input "-0.12"
type input "-0.14"
type input "-0.15"
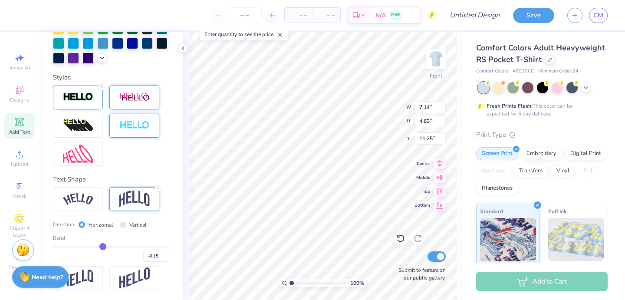
drag, startPoint x: 137, startPoint y: 246, endPoint x: 103, endPoint y: 247, distance: 34.3
click at [103, 247] on input "range" at bounding box center [111, 246] width 116 height 1
type input "-0.12"
type input "-0.11"
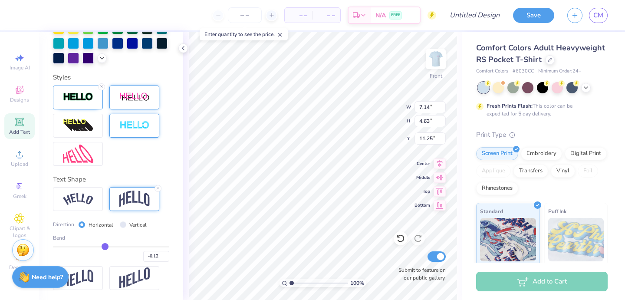
type input "-0.11"
type input "-0.08"
type input "-0.06"
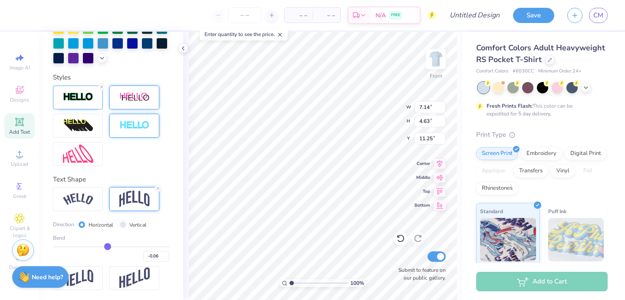
type input "-0.03"
type input "0"
type input "0.00"
type input "0.02"
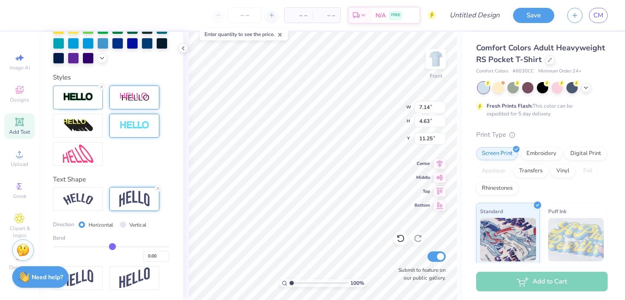
type input "0.02"
type input "0.05"
type input "0.06"
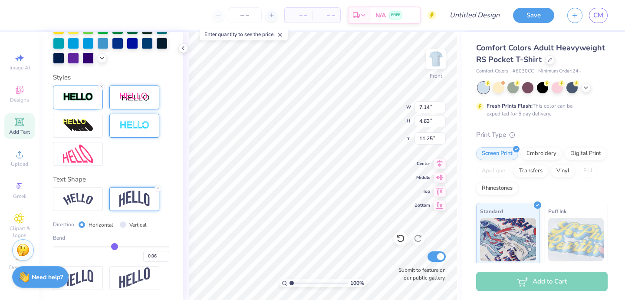
type input "0.07"
type input "0.08"
type input "0.09"
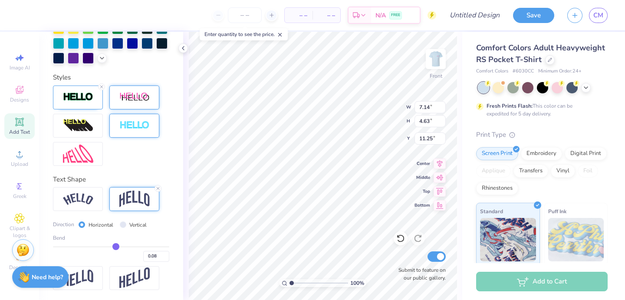
type input "0.09"
type input "0.1"
type input "0.10"
type input "0.11"
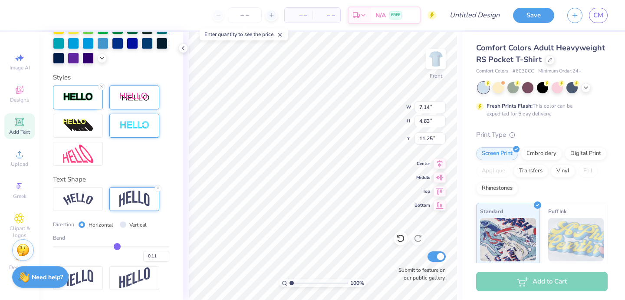
drag, startPoint x: 104, startPoint y: 245, endPoint x: 117, endPoint y: 245, distance: 13.0
type input "0.11"
click at [117, 246] on input "range" at bounding box center [111, 246] width 116 height 1
type input "5.70"
type input "7.71"
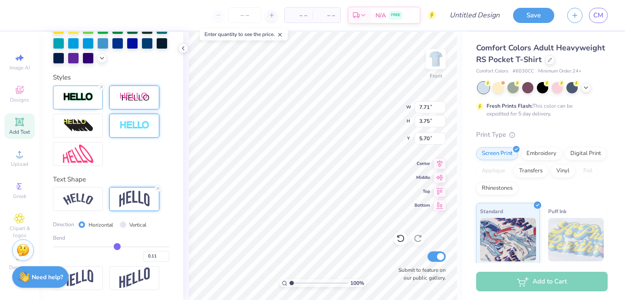
type input "3.75"
type input "5.60"
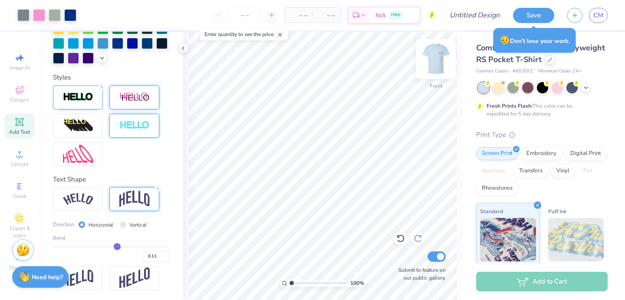
click at [441, 57] on img at bounding box center [436, 59] width 35 height 35
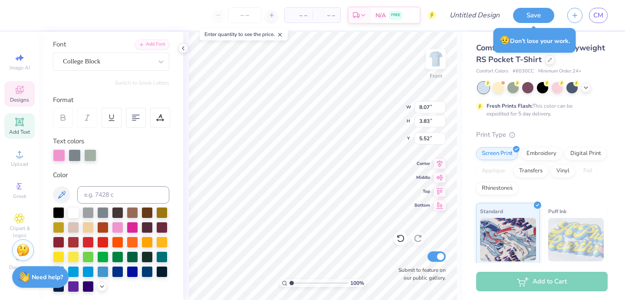
scroll to position [61, 0]
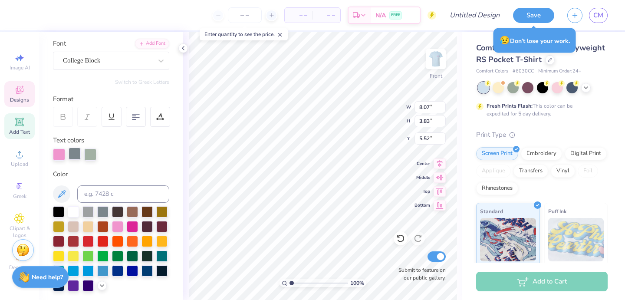
click at [69, 156] on div at bounding box center [75, 154] width 12 height 12
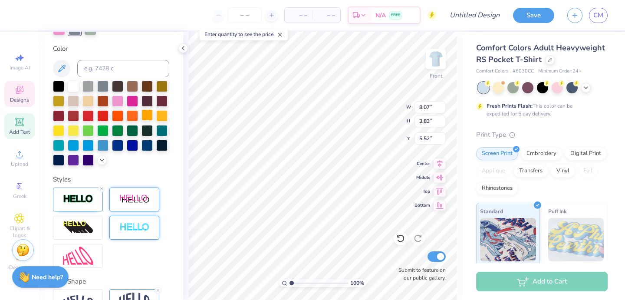
scroll to position [182, 0]
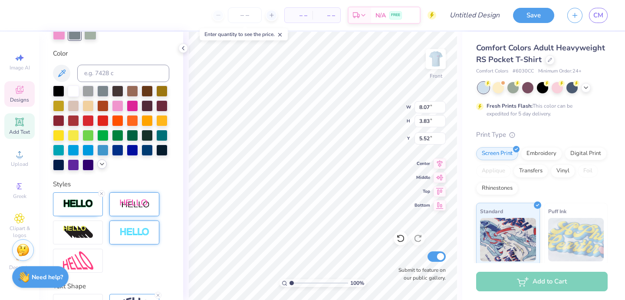
click at [100, 166] on icon at bounding box center [102, 164] width 7 height 7
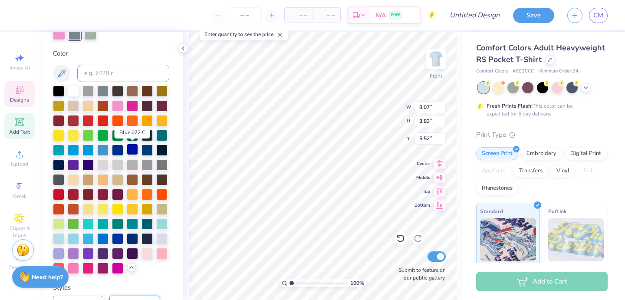
click at [135, 149] on div at bounding box center [132, 149] width 11 height 11
click at [61, 88] on div at bounding box center [58, 90] width 11 height 11
click at [90, 35] on div at bounding box center [90, 33] width 12 height 12
click at [104, 270] on div at bounding box center [102, 267] width 11 height 11
click at [157, 278] on div "Personalized Names Personalized Numbers Text Tool Add Font Font College Block S…" at bounding box center [111, 166] width 144 height 268
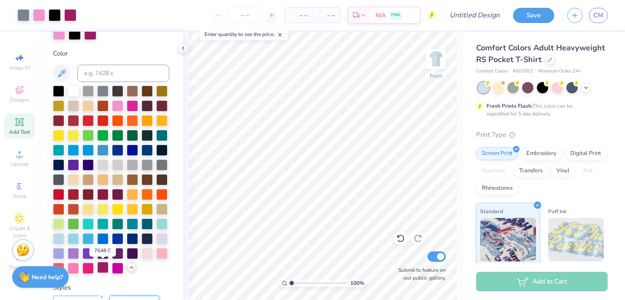
click at [103, 267] on div at bounding box center [102, 267] width 11 height 11
click at [401, 237] on icon at bounding box center [401, 238] width 9 height 9
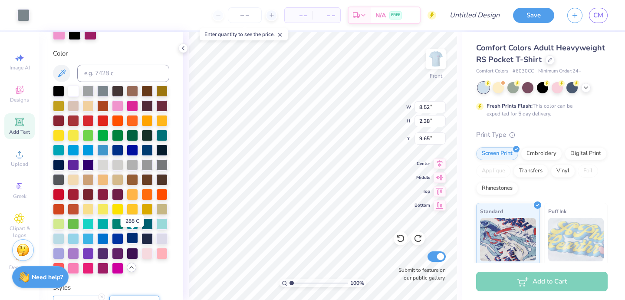
click at [136, 238] on div at bounding box center [132, 237] width 11 height 11
click at [403, 241] on icon at bounding box center [400, 239] width 7 height 8
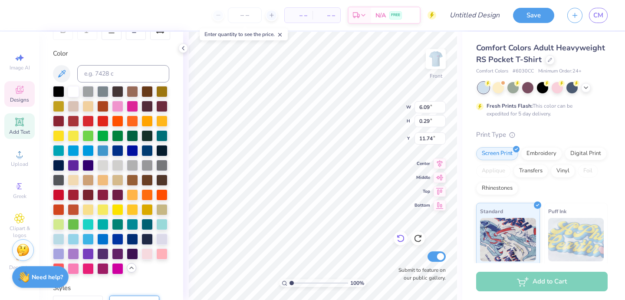
scroll to position [0, 4]
click at [132, 235] on div at bounding box center [132, 238] width 11 height 11
click at [136, 238] on div at bounding box center [132, 238] width 11 height 11
type input "8.07"
type input "0.18"
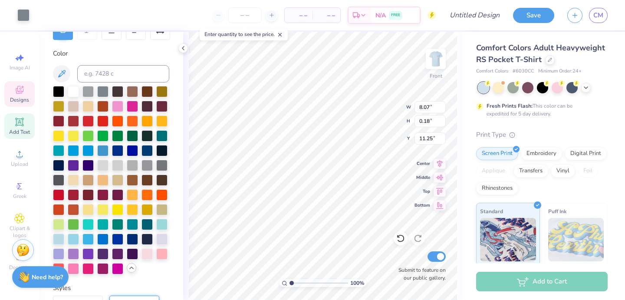
type input "11.25"
type input "9.82"
click at [129, 243] on div at bounding box center [132, 238] width 11 height 11
click at [132, 237] on div at bounding box center [132, 238] width 11 height 11
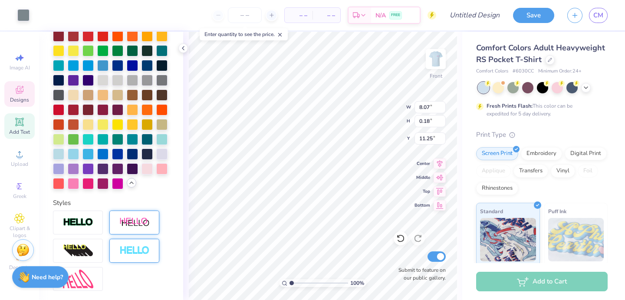
scroll to position [240, 0]
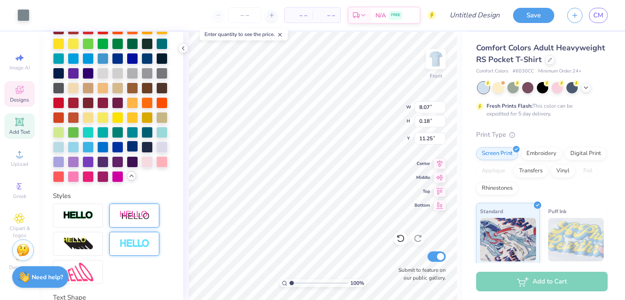
click at [134, 146] on div at bounding box center [132, 146] width 11 height 11
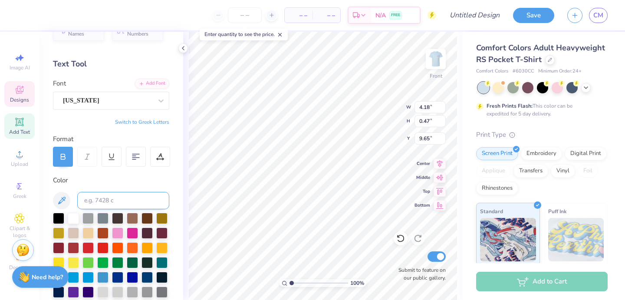
scroll to position [90, 0]
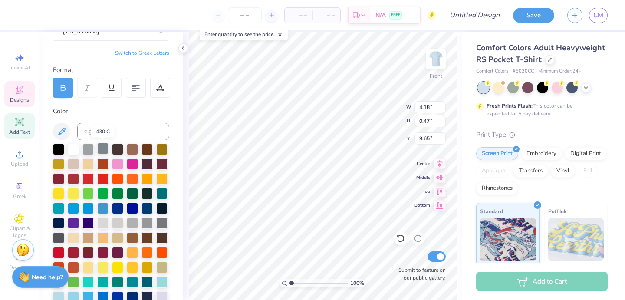
click at [103, 150] on div at bounding box center [102, 148] width 11 height 11
click at [102, 149] on div at bounding box center [102, 148] width 11 height 11
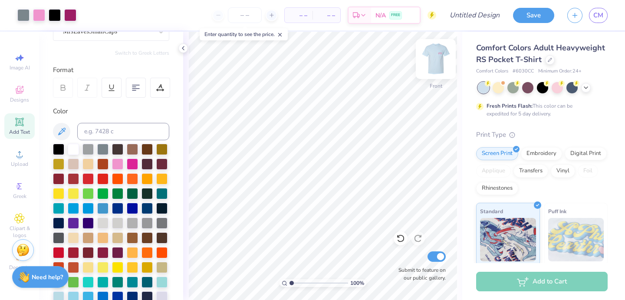
click at [431, 57] on img at bounding box center [436, 59] width 35 height 35
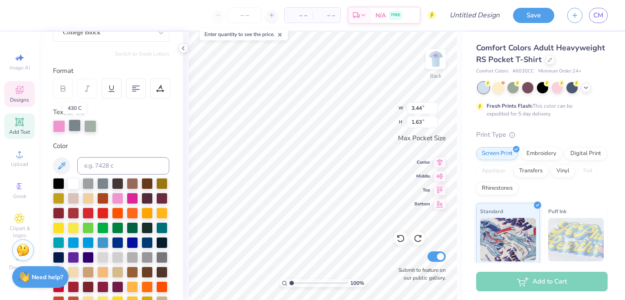
click at [73, 128] on div at bounding box center [75, 125] width 12 height 12
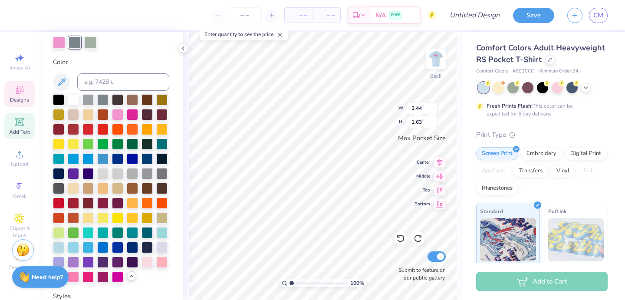
scroll to position [175, 0]
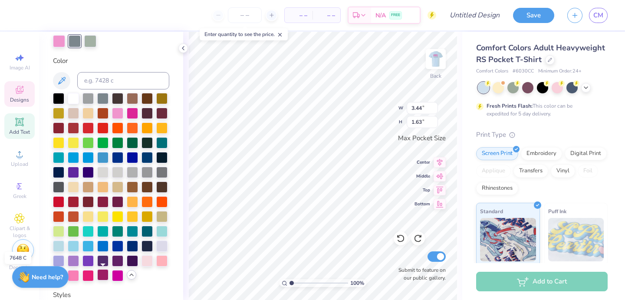
click at [101, 277] on div at bounding box center [102, 274] width 11 height 11
click at [131, 55] on div "Personalized Names Personalized Numbers Text Tool Add Font Font College Block S…" at bounding box center [111, 166] width 144 height 268
click at [90, 42] on div at bounding box center [90, 40] width 12 height 12
click at [118, 275] on div at bounding box center [117, 274] width 11 height 11
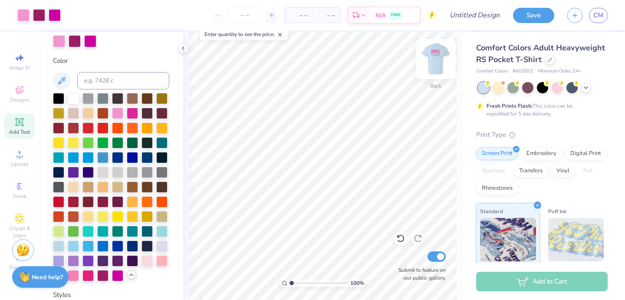
click at [444, 59] on img at bounding box center [436, 59] width 35 height 35
click at [433, 61] on img at bounding box center [436, 59] width 35 height 35
click at [466, 13] on input "Design Title" at bounding box center [485, 15] width 43 height 17
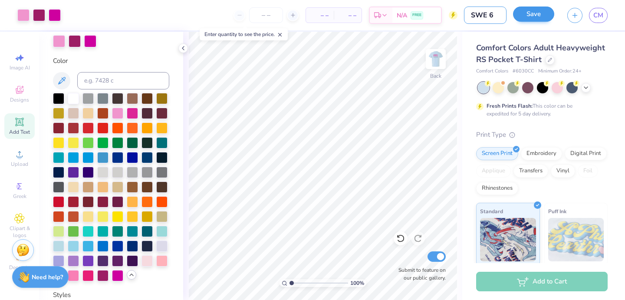
type input "SWE 6"
click at [537, 11] on button "Save" at bounding box center [533, 14] width 41 height 15
click at [535, 11] on div "Save" at bounding box center [533, 15] width 41 height 15
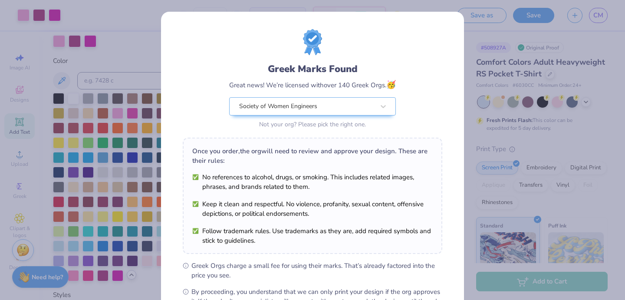
scroll to position [106, 0]
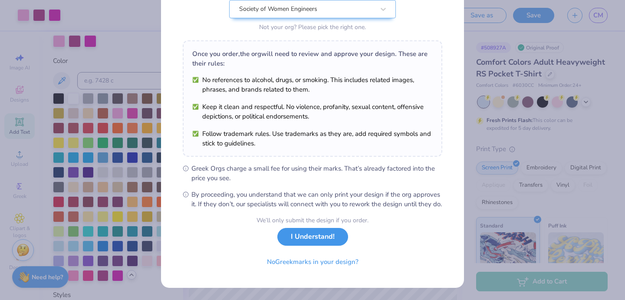
click at [301, 232] on button "I Understand!" at bounding box center [313, 237] width 71 height 18
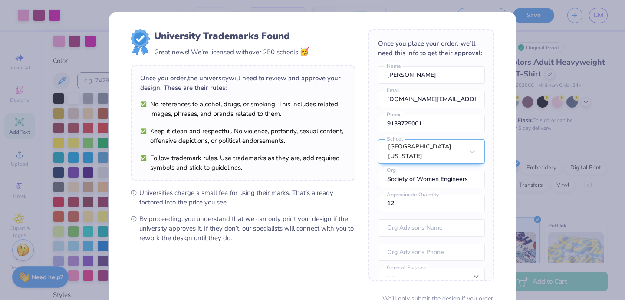
scroll to position [78, 0]
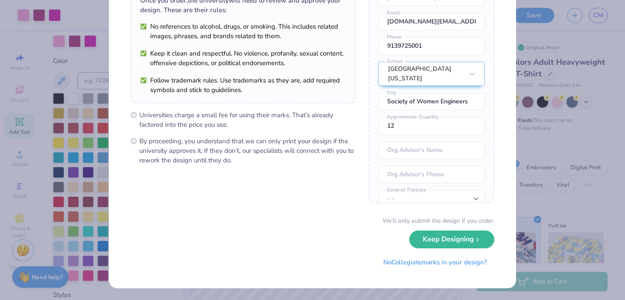
click at [469, 248] on div "We’ll only submit the design if you order. Keep Designing No Collegiate marks i…" at bounding box center [313, 243] width 364 height 55
click at [462, 235] on button "Keep Designing" at bounding box center [452, 237] width 85 height 18
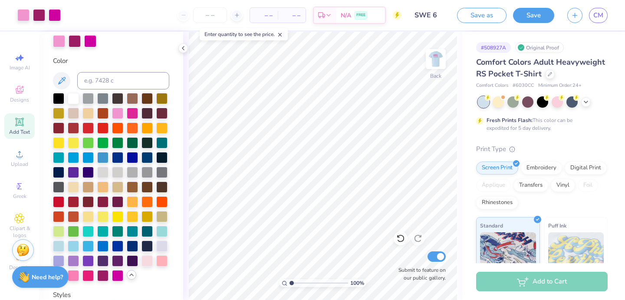
scroll to position [0, 0]
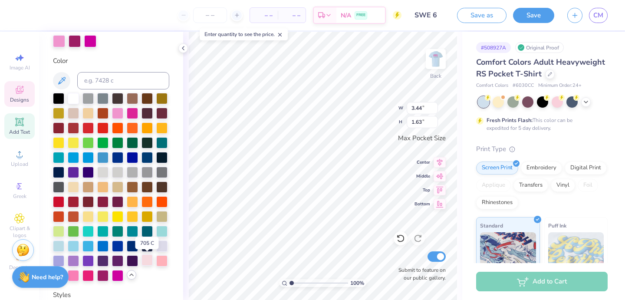
click at [146, 260] on div at bounding box center [147, 260] width 11 height 11
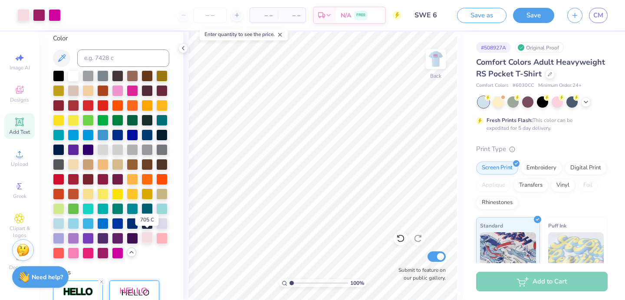
scroll to position [199, 0]
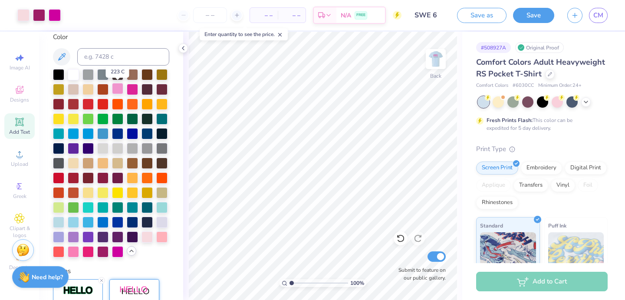
click at [117, 84] on div at bounding box center [117, 88] width 11 height 11
click at [602, 14] on span "CM" at bounding box center [599, 15] width 10 height 10
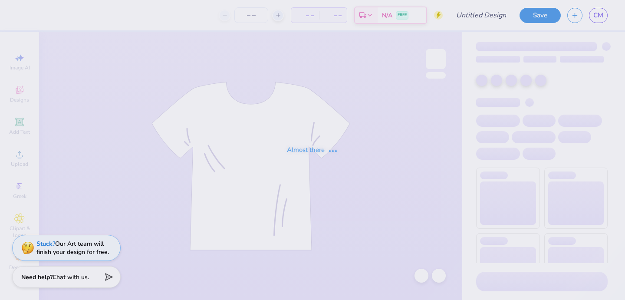
type input "SWE 6"
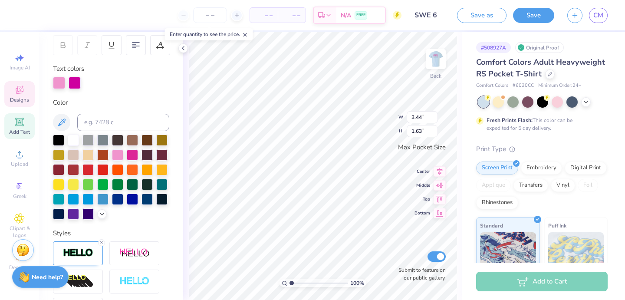
scroll to position [135, 0]
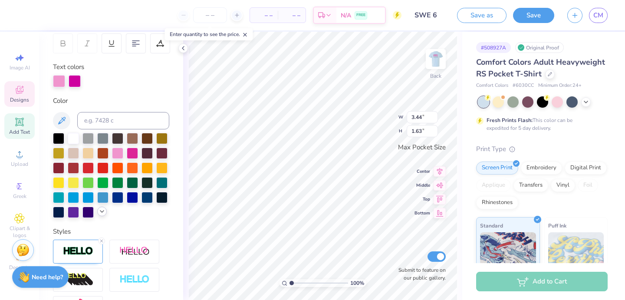
click at [103, 211] on polyline at bounding box center [101, 212] width 3 height 2
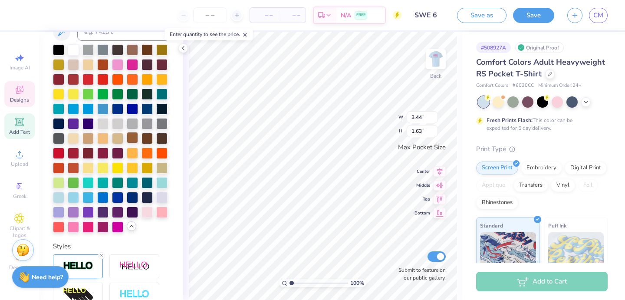
scroll to position [224, 0]
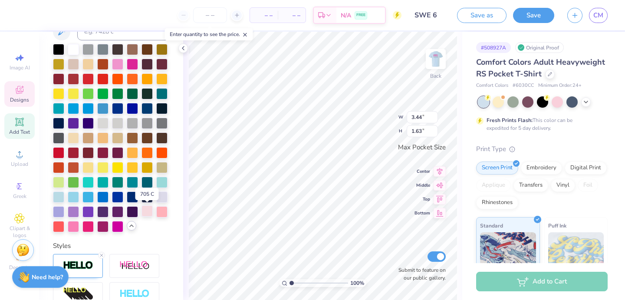
click at [151, 211] on div at bounding box center [147, 210] width 11 height 11
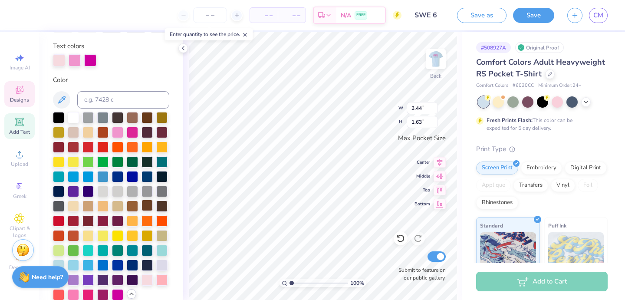
scroll to position [156, 0]
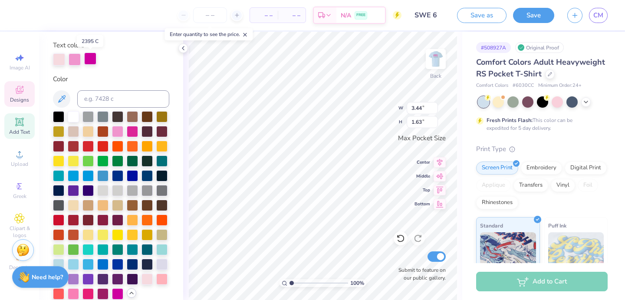
click at [89, 58] on div at bounding box center [90, 59] width 12 height 12
click at [117, 131] on div at bounding box center [117, 130] width 11 height 11
click at [162, 50] on div "Text colors" at bounding box center [111, 52] width 116 height 25
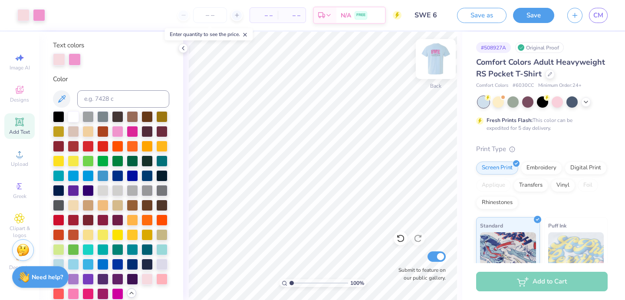
click at [437, 63] on img at bounding box center [436, 59] width 35 height 35
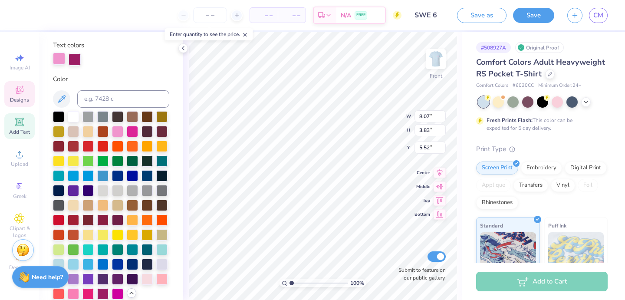
click at [60, 63] on div at bounding box center [59, 59] width 12 height 12
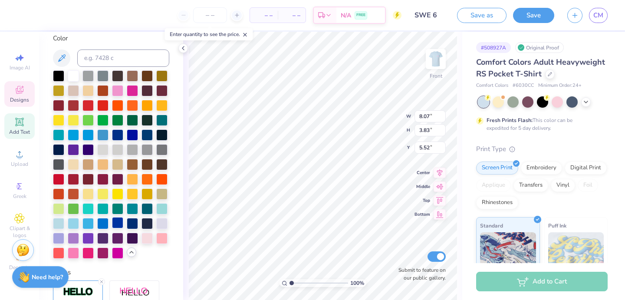
scroll to position [204, 0]
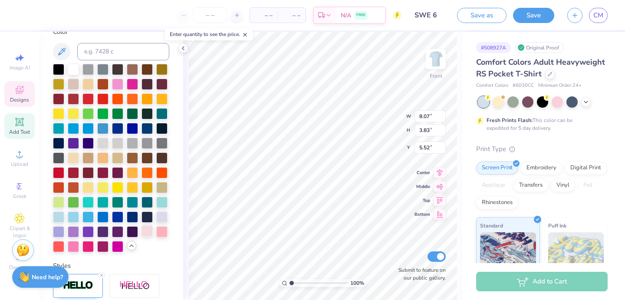
click at [149, 235] on div at bounding box center [147, 230] width 11 height 11
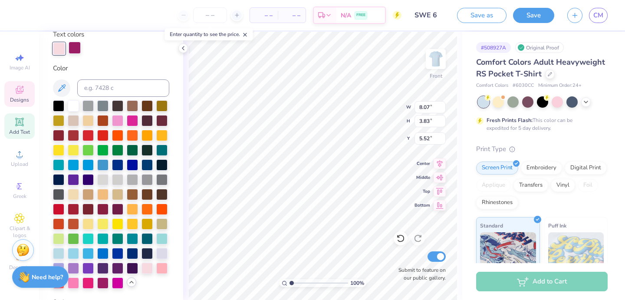
click at [73, 48] on div at bounding box center [75, 48] width 12 height 12
click at [119, 121] on div at bounding box center [117, 119] width 11 height 11
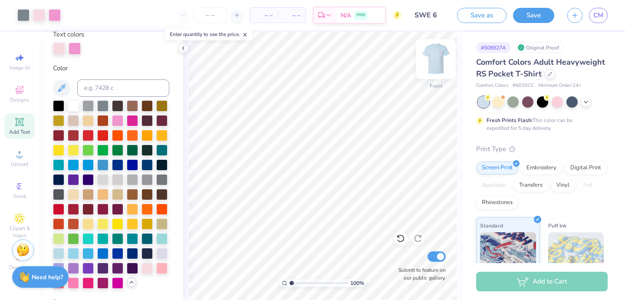
click at [441, 59] on img at bounding box center [436, 59] width 35 height 35
click at [530, 15] on button "Save" at bounding box center [533, 14] width 41 height 15
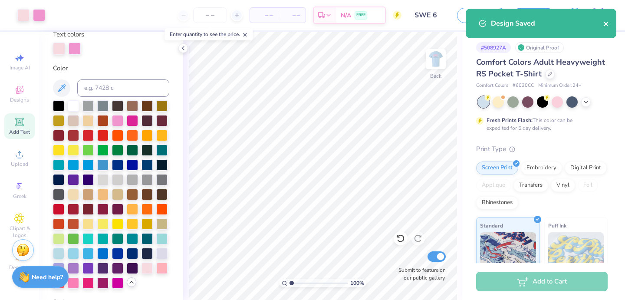
click at [604, 23] on icon "close" at bounding box center [607, 23] width 6 height 7
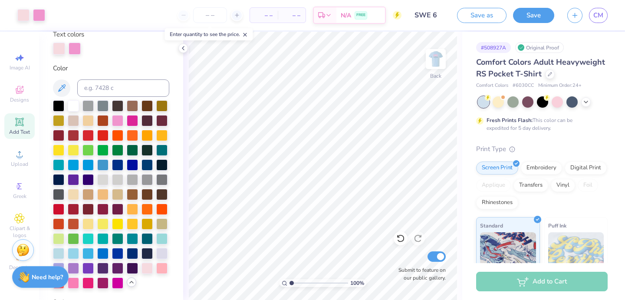
click at [595, 10] on div "Design Saved" at bounding box center [541, 27] width 154 height 40
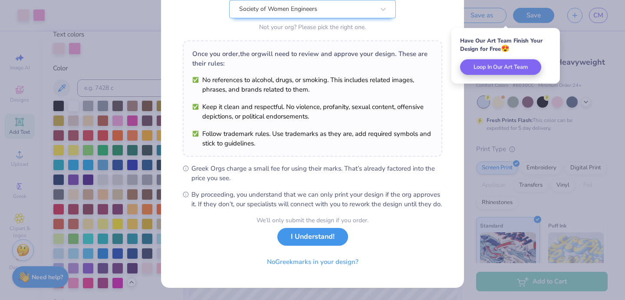
click at [308, 239] on button "I Understand!" at bounding box center [313, 237] width 71 height 18
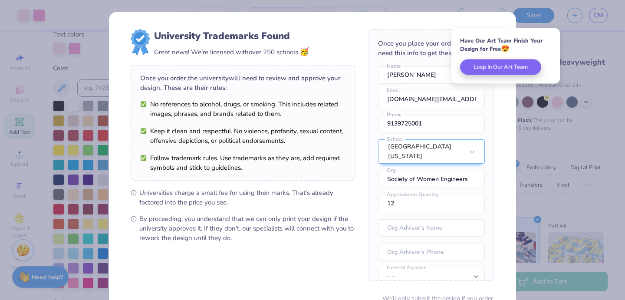
scroll to position [78, 0]
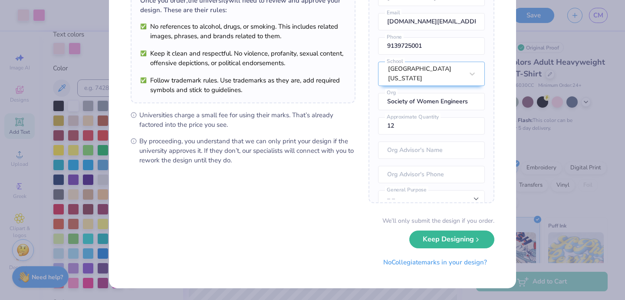
click at [442, 249] on div "We’ll only submit the design if you order. Keep Designing No Collegiate marks i…" at bounding box center [313, 243] width 364 height 55
click at [440, 245] on button "Keep Designing" at bounding box center [452, 237] width 85 height 18
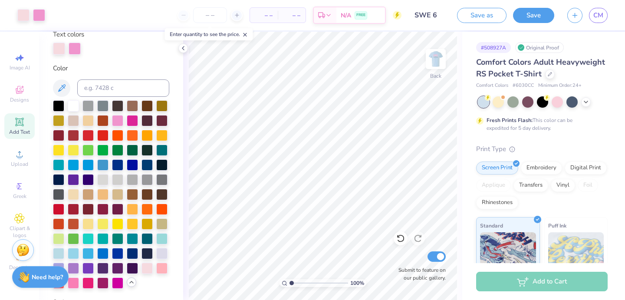
scroll to position [0, 0]
click at [595, 16] on span "CM" at bounding box center [599, 15] width 10 height 10
